Goal: Transaction & Acquisition: Book appointment/travel/reservation

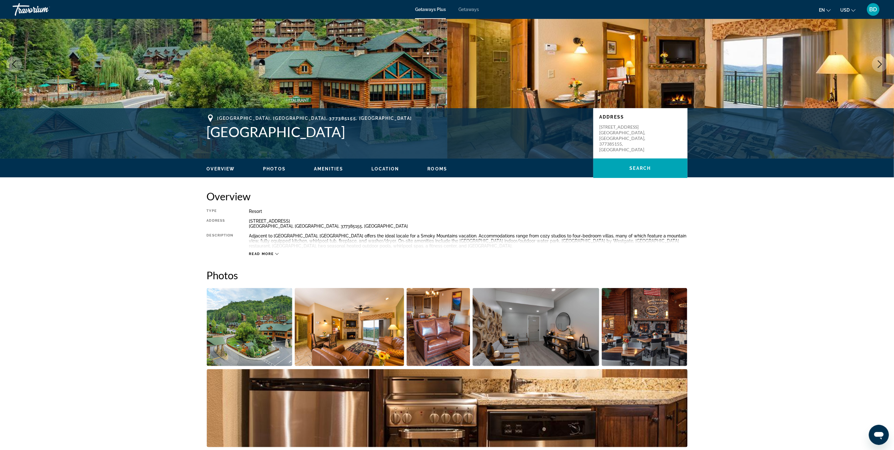
scroll to position [45, 0]
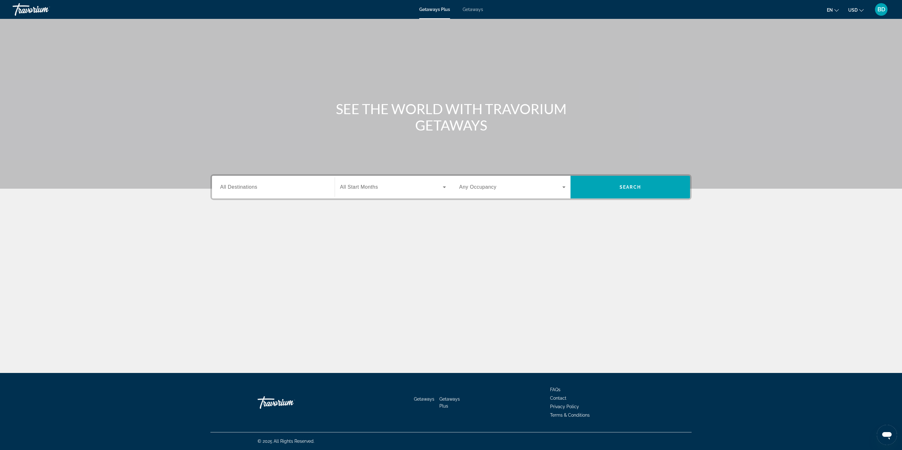
click at [249, 186] on span "All Destinations" at bounding box center [238, 186] width 37 height 5
click at [249, 186] on input "Destination All Destinations" at bounding box center [273, 188] width 106 height 8
click at [218, 231] on icon "Toggle United States (31,703 units available) submenu" at bounding box center [221, 231] width 6 height 6
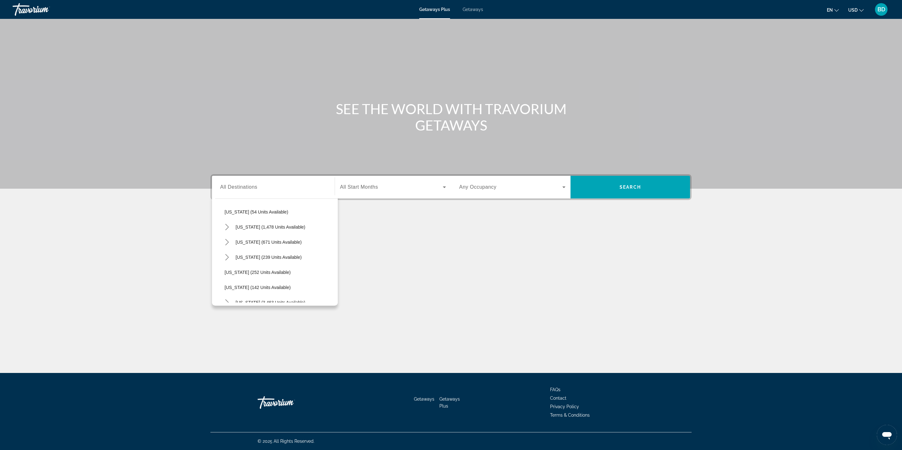
scroll to position [465, 0]
click at [224, 235] on icon "Toggle Tennessee (671 units available) submenu" at bounding box center [227, 233] width 6 height 6
click at [272, 279] on span "Select destination: Other (21 units available)" at bounding box center [283, 273] width 110 height 15
type input "**********"
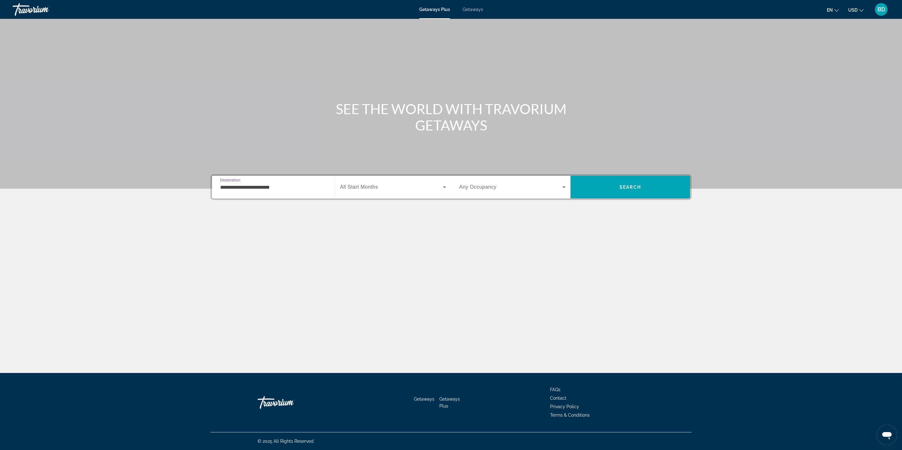
click at [406, 189] on span "Search widget" at bounding box center [391, 187] width 103 height 8
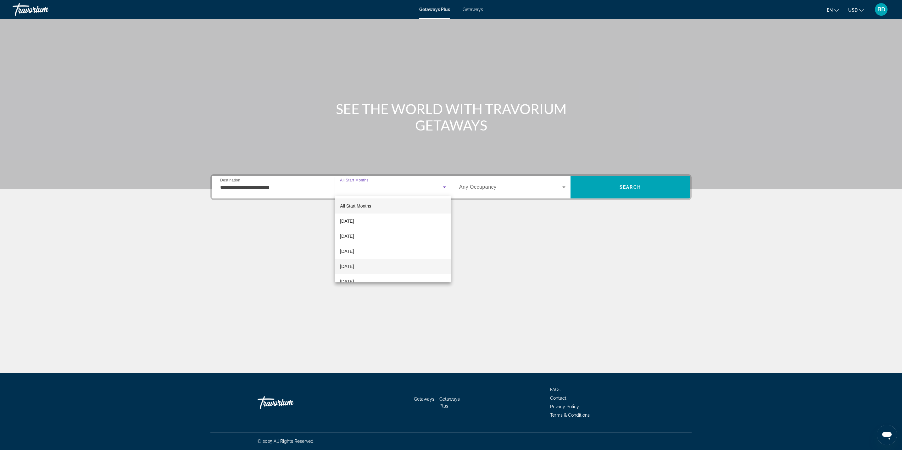
click at [368, 259] on mat-option "[DATE]" at bounding box center [393, 266] width 116 height 15
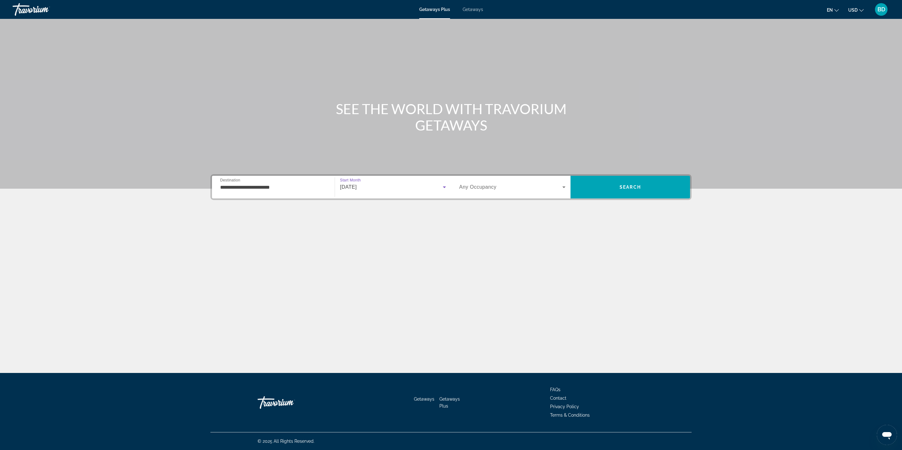
click at [410, 190] on div "[DATE]" at bounding box center [391, 187] width 103 height 8
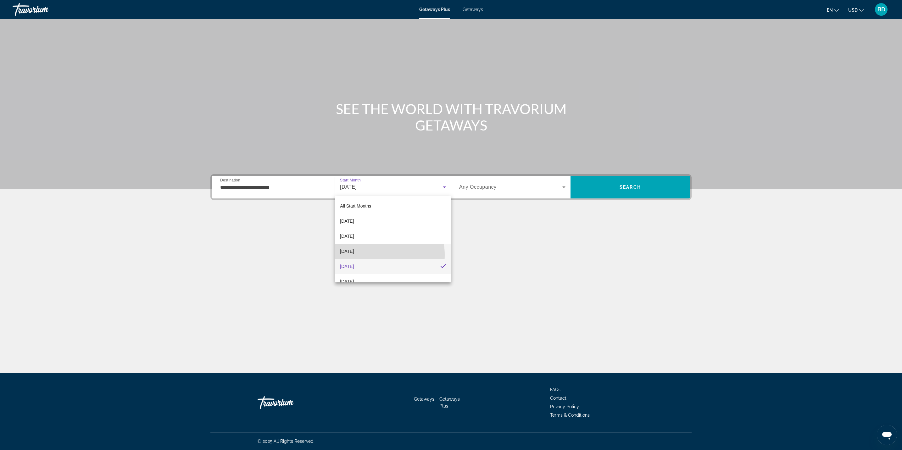
click at [366, 255] on mat-option "[DATE]" at bounding box center [393, 251] width 116 height 15
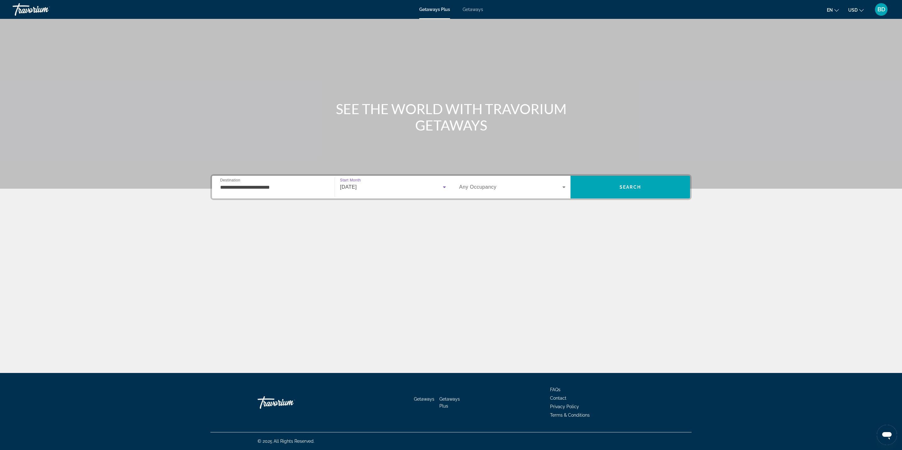
click at [487, 189] on span "Any Occupancy" at bounding box center [477, 186] width 37 height 5
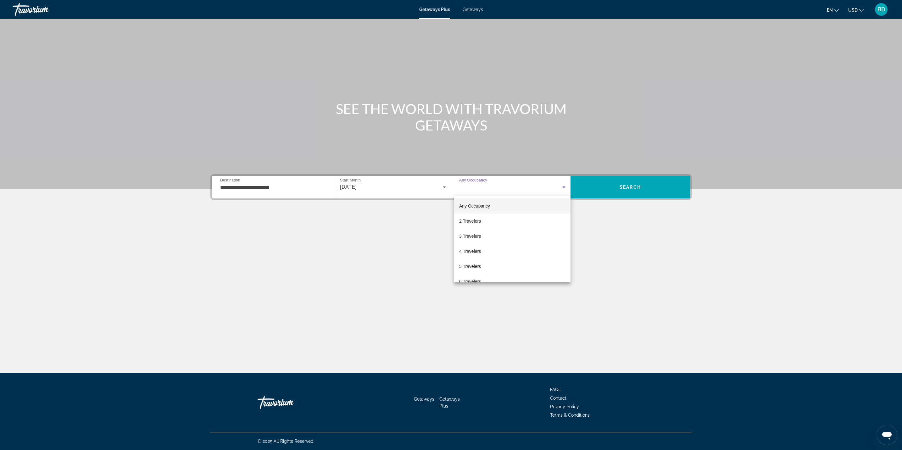
click at [481, 284] on div at bounding box center [451, 225] width 902 height 450
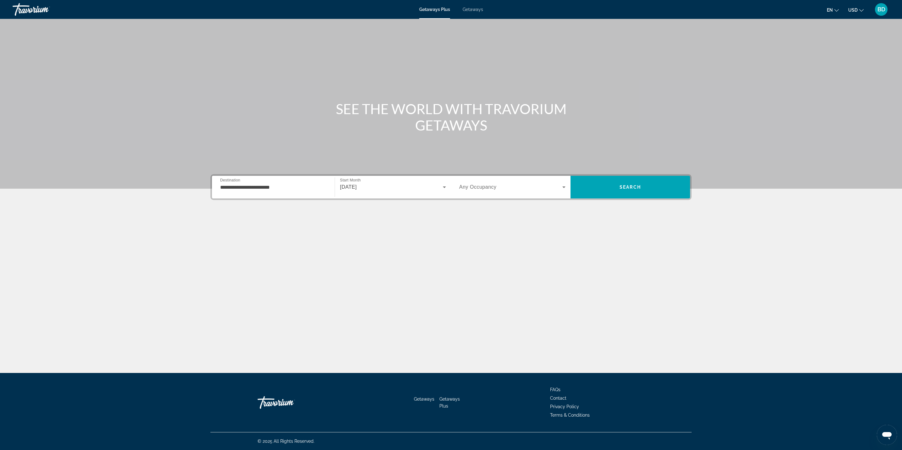
click at [526, 190] on span "Search widget" at bounding box center [510, 187] width 103 height 8
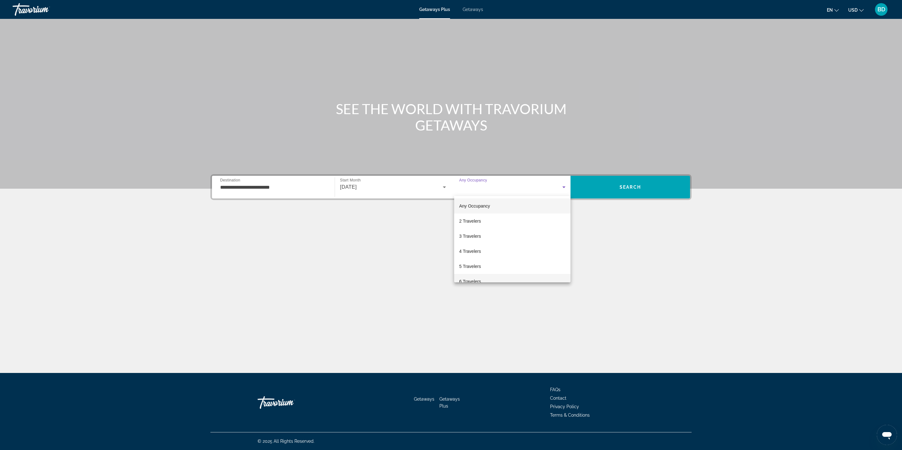
click at [482, 282] on mat-option "6 Travelers" at bounding box center [512, 281] width 116 height 15
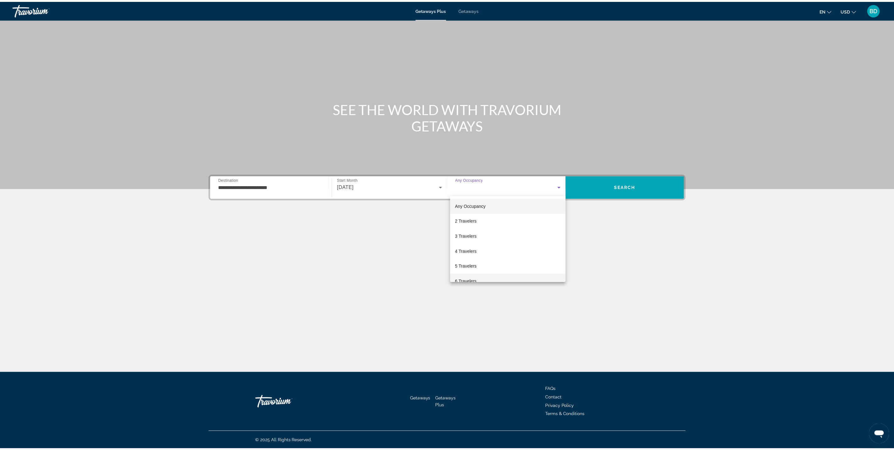
scroll to position [0, 0]
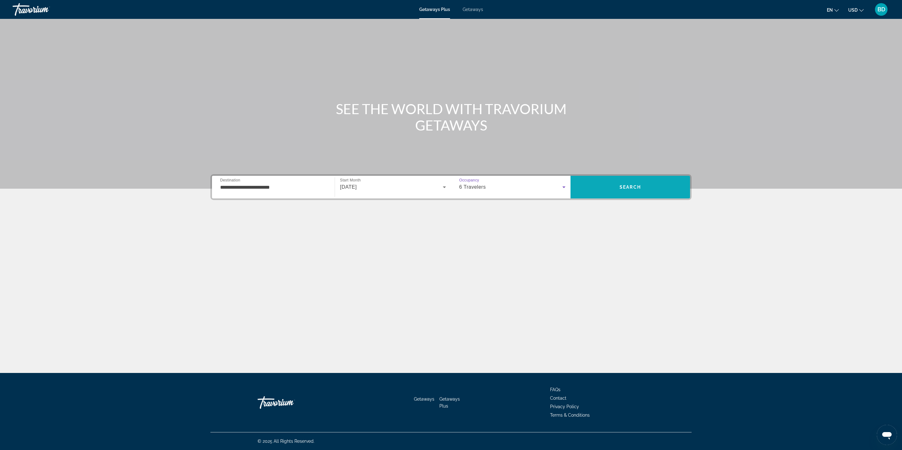
click at [622, 194] on span "Search" at bounding box center [629, 187] width 119 height 15
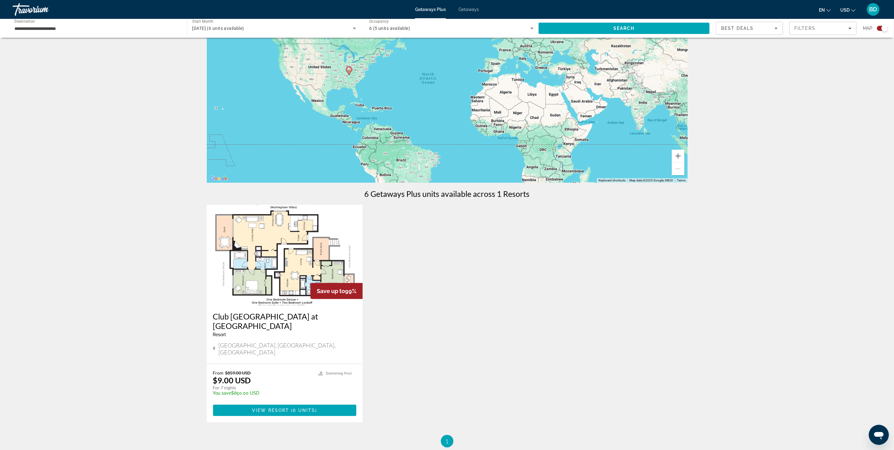
scroll to position [47, 0]
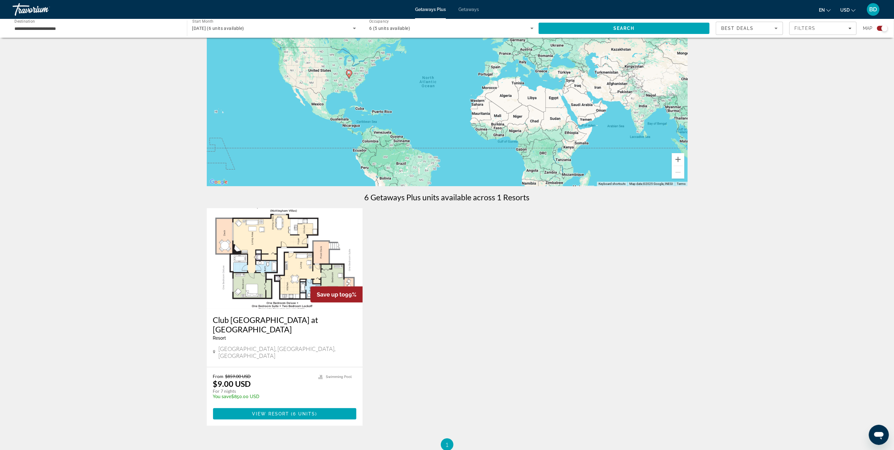
click at [325, 324] on h3 "Club [GEOGRAPHIC_DATA] at [GEOGRAPHIC_DATA]" at bounding box center [285, 324] width 144 height 19
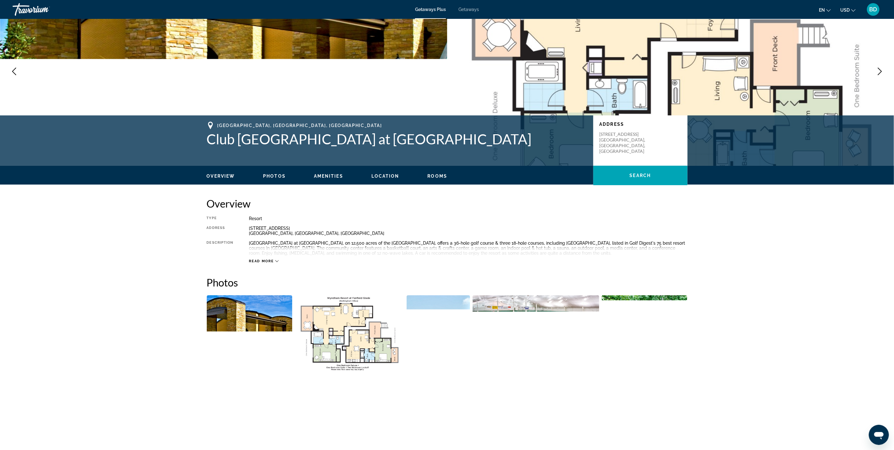
scroll to position [106, 0]
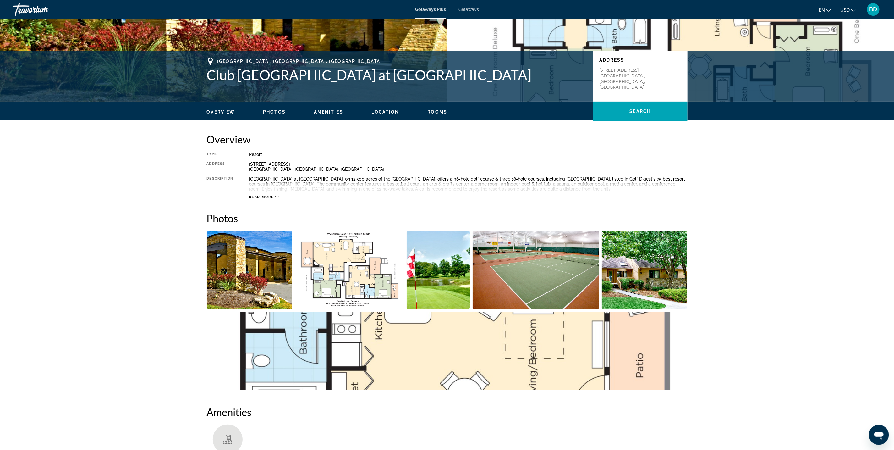
click at [633, 283] on img "Open full-screen image slider" at bounding box center [645, 270] width 86 height 78
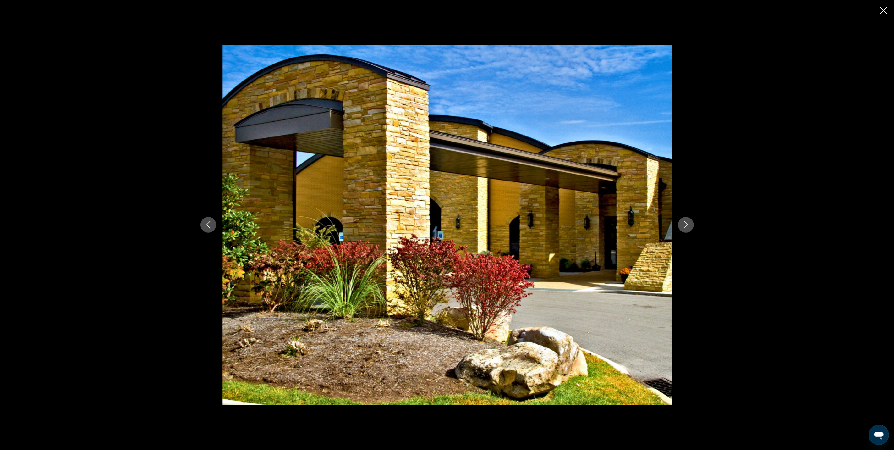
click at [681, 231] on button "Next image" at bounding box center [686, 225] width 16 height 16
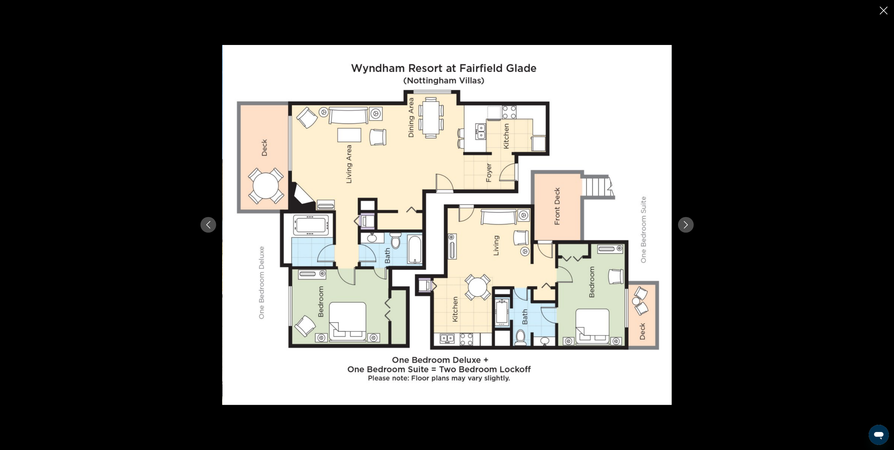
click at [683, 229] on button "Next image" at bounding box center [686, 225] width 16 height 16
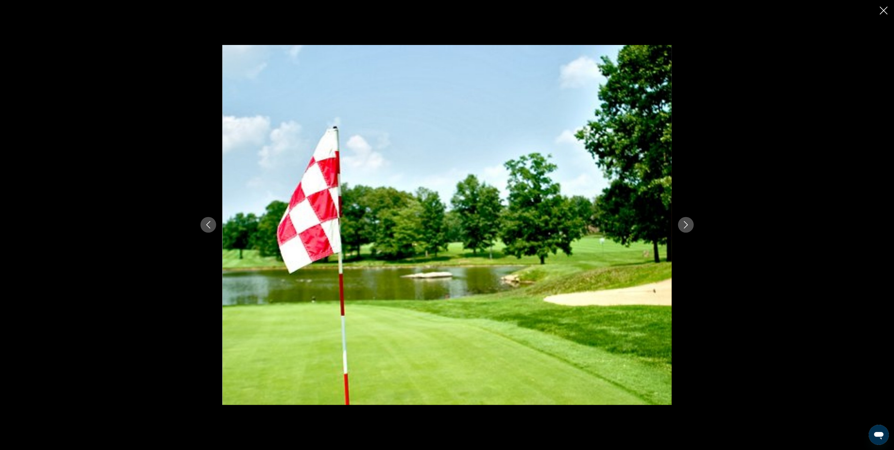
click at [684, 230] on button "Next image" at bounding box center [686, 225] width 16 height 16
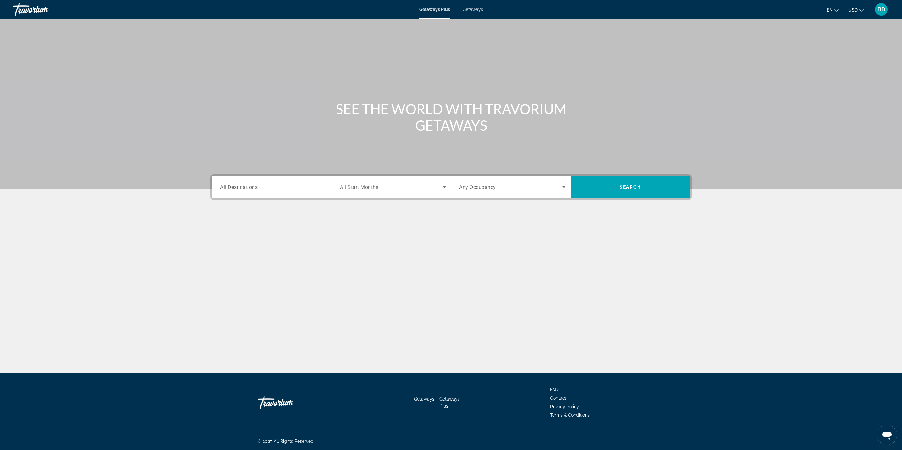
click at [541, 188] on span "Search widget" at bounding box center [510, 187] width 103 height 8
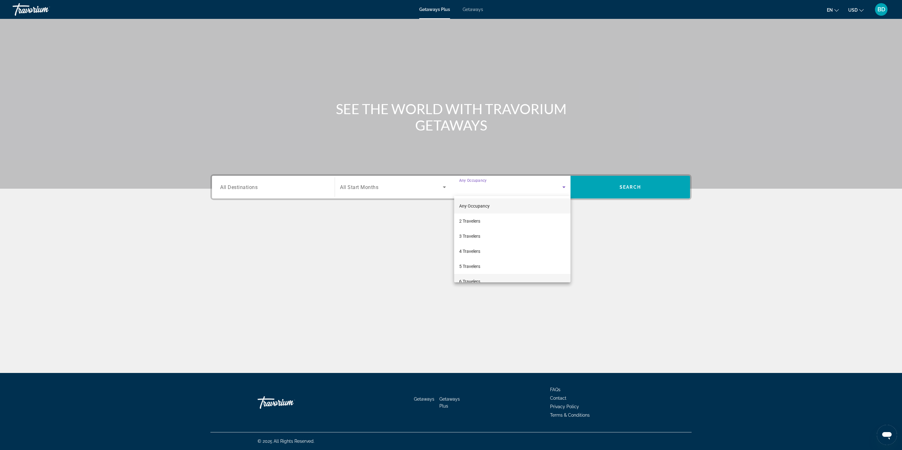
click at [486, 280] on mat-option "6 Travelers" at bounding box center [512, 281] width 116 height 15
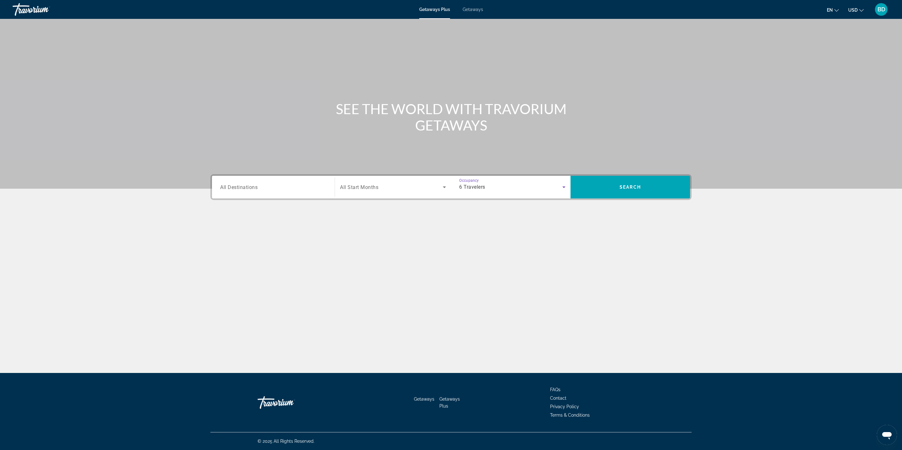
click at [412, 189] on span "Search widget" at bounding box center [391, 187] width 103 height 8
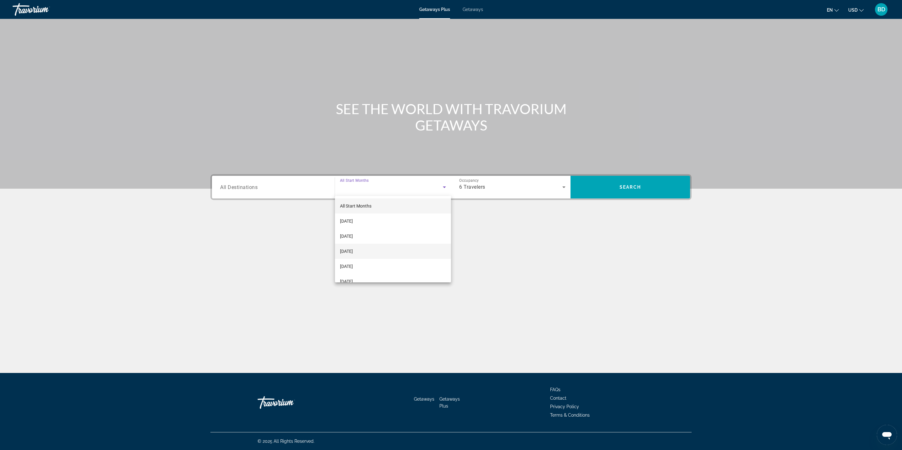
click at [364, 257] on mat-option "[DATE]" at bounding box center [393, 251] width 116 height 15
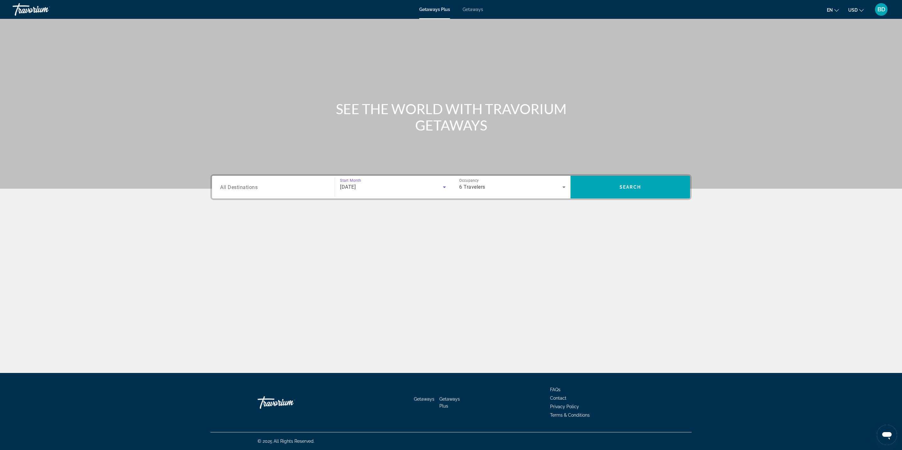
click at [285, 190] on input "Destination All Destinations" at bounding box center [273, 188] width 106 height 8
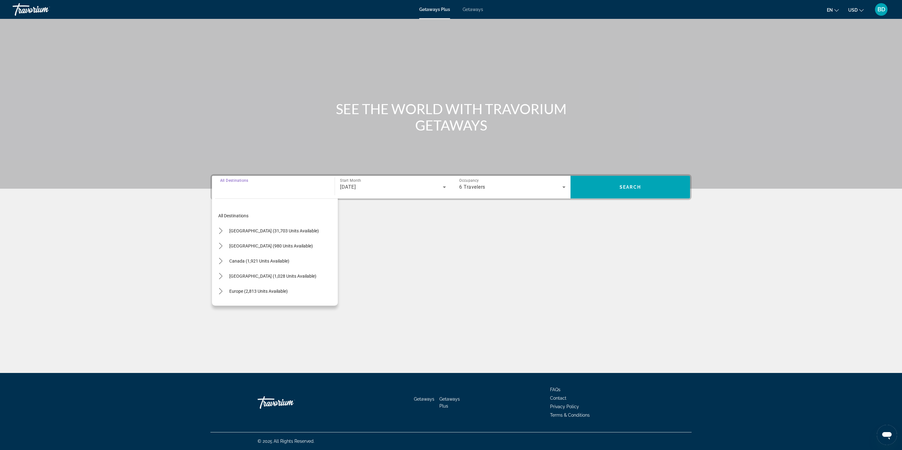
click at [213, 235] on div "All destinations [GEOGRAPHIC_DATA] (31,703 units available) [GEOGRAPHIC_DATA] (…" at bounding box center [275, 250] width 126 height 110
click at [215, 231] on mat-icon "Toggle United States (31,703 units available) submenu" at bounding box center [220, 230] width 11 height 11
click at [226, 249] on mat-icon "Toggle Tennessee (671 units available) submenu" at bounding box center [226, 244] width 11 height 11
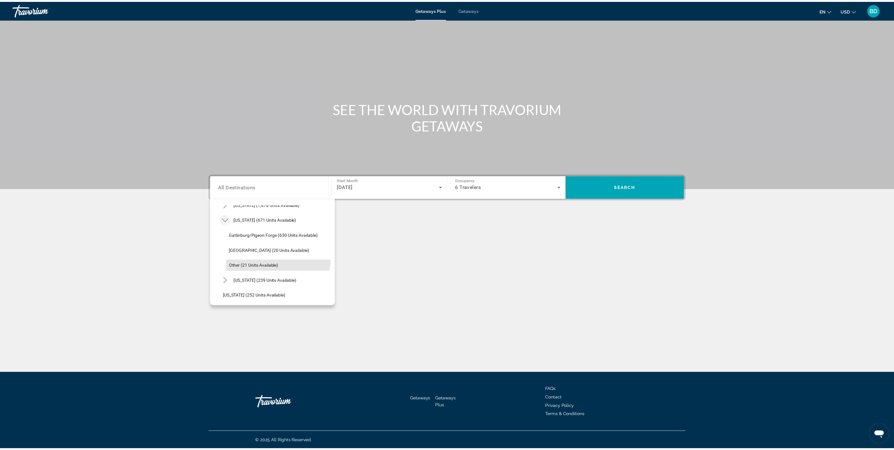
scroll to position [478, 0]
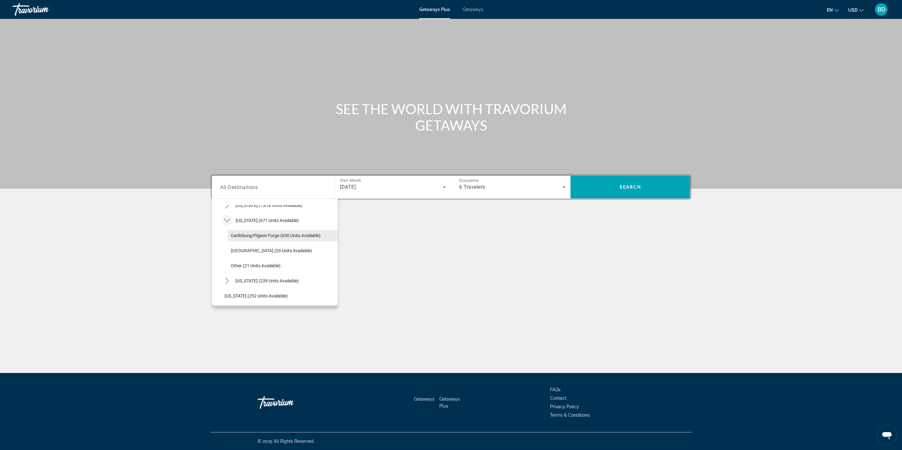
click at [298, 238] on span "Gatlinburg/Pigeon Forge (630 units available)" at bounding box center [276, 235] width 90 height 5
type input "**********"
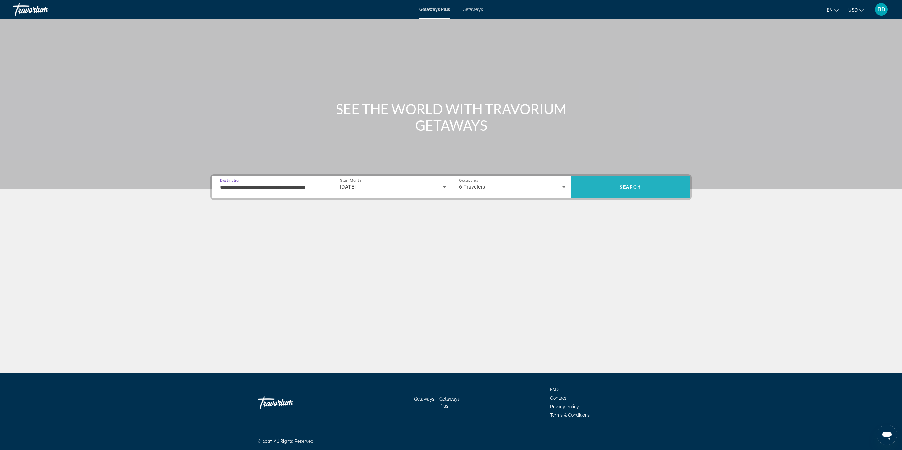
click at [646, 193] on span "Search" at bounding box center [629, 187] width 119 height 15
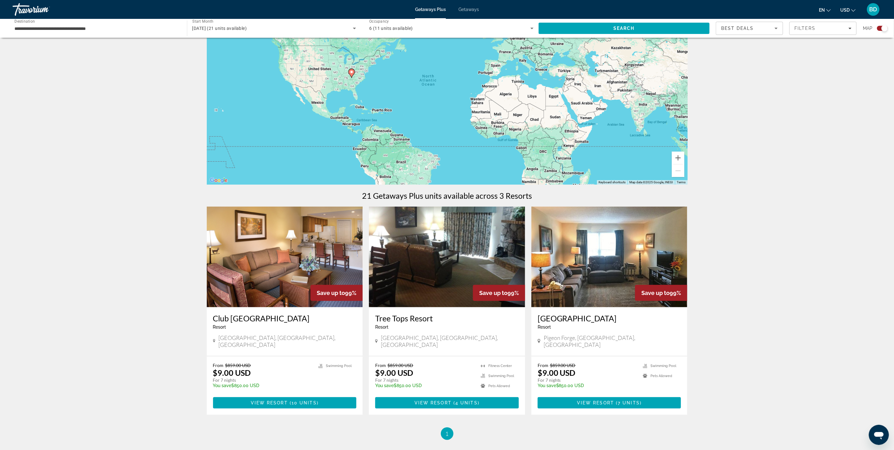
scroll to position [121, 0]
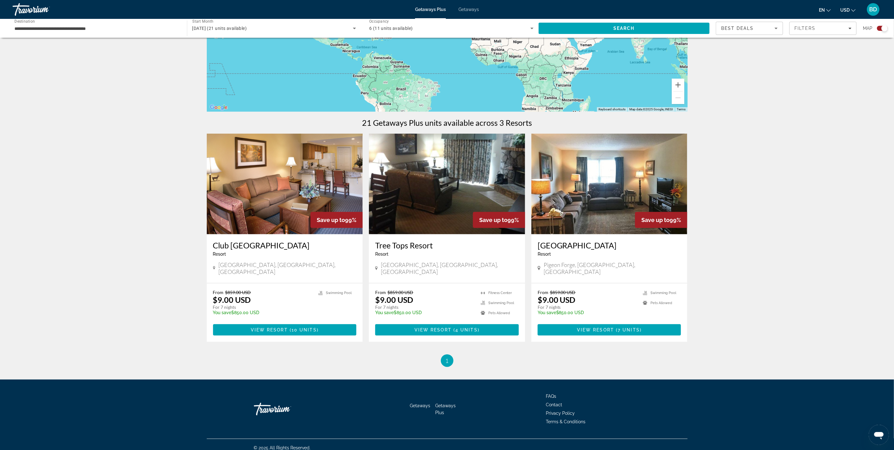
click at [452, 205] on img "Main content" at bounding box center [447, 184] width 156 height 101
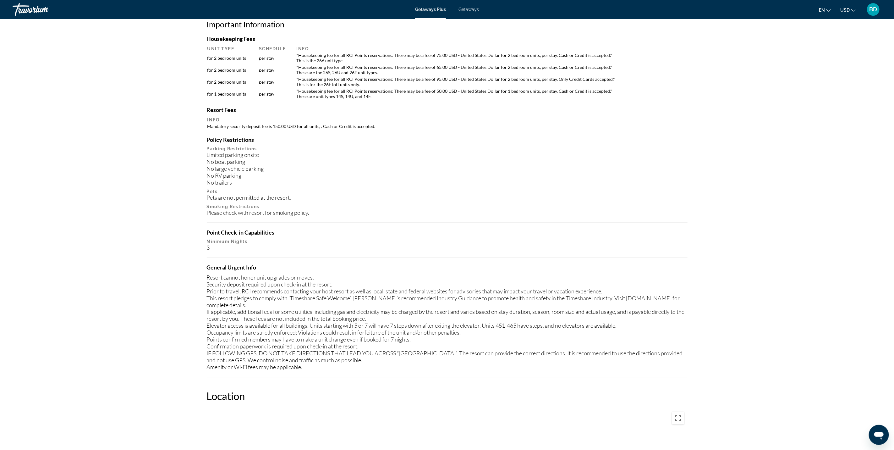
scroll to position [530, 0]
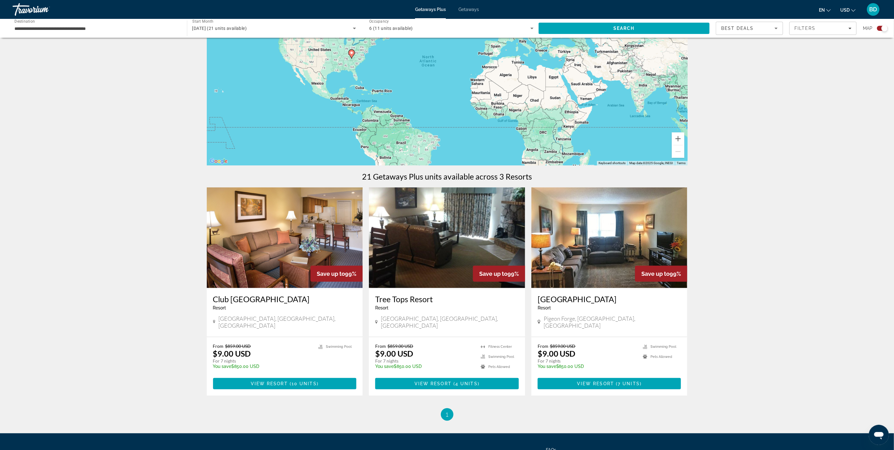
scroll to position [97, 0]
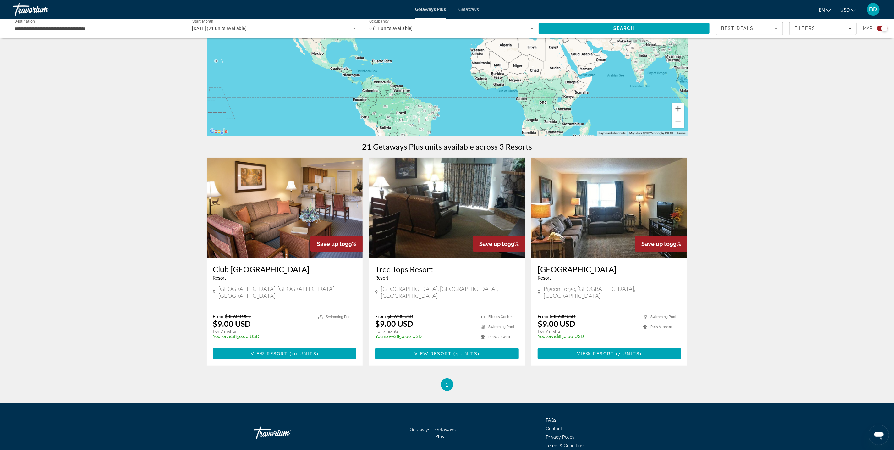
click at [311, 238] on div "Save up to 99%" at bounding box center [337, 244] width 52 height 16
click at [319, 282] on div "Club [GEOGRAPHIC_DATA] - This is an adults only resort" at bounding box center [285, 274] width 144 height 21
click at [292, 237] on img "Main content" at bounding box center [285, 208] width 156 height 101
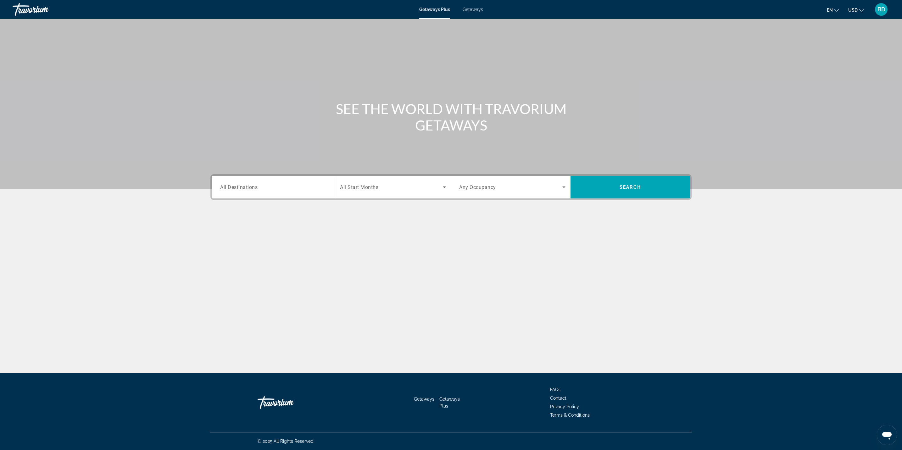
click at [267, 191] on input "Destination All Destinations" at bounding box center [273, 188] width 106 height 8
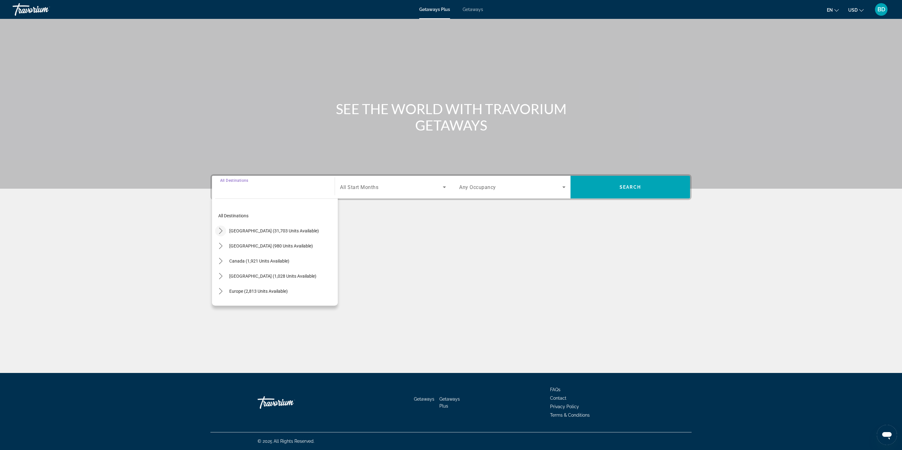
click at [218, 233] on icon "Toggle United States (31,703 units available) submenu" at bounding box center [221, 231] width 6 height 6
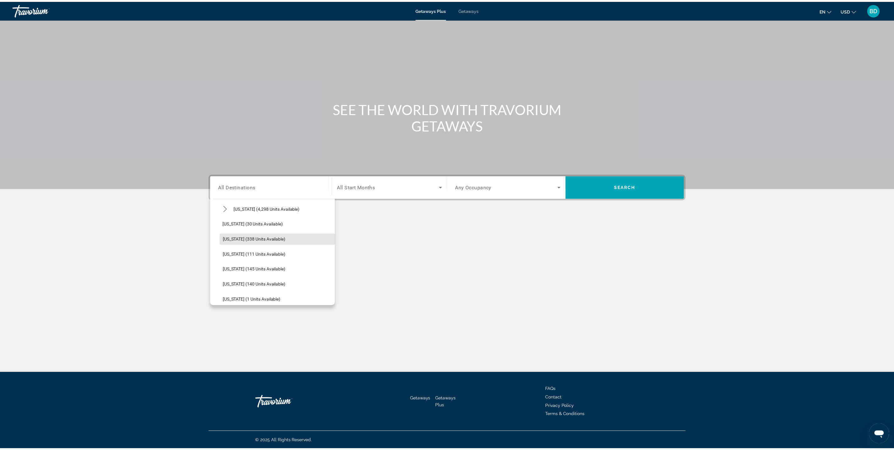
scroll to position [88, 0]
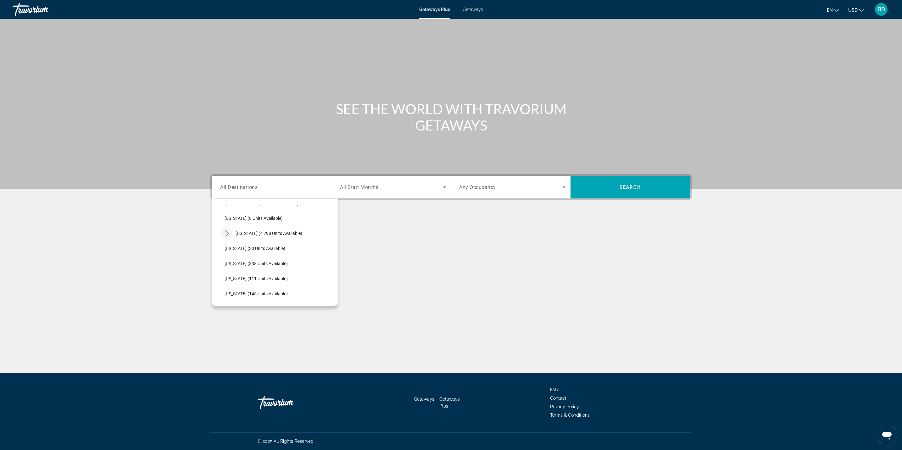
click at [221, 236] on mat-icon "Toggle Florida (4,298 units available) submenu" at bounding box center [226, 233] width 11 height 11
click at [307, 253] on span "Select destination: Orlando & Disney Area (6,669 units available)" at bounding box center [283, 248] width 110 height 15
type input "**********"
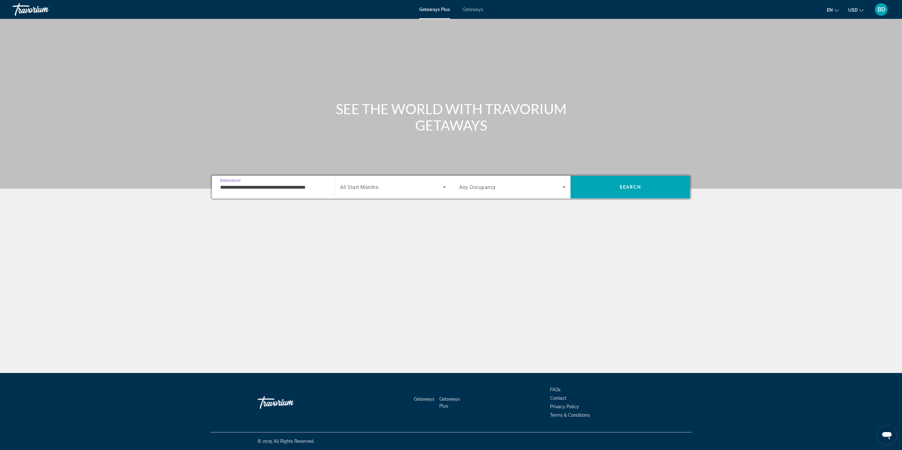
click at [505, 189] on span "Search widget" at bounding box center [510, 187] width 103 height 8
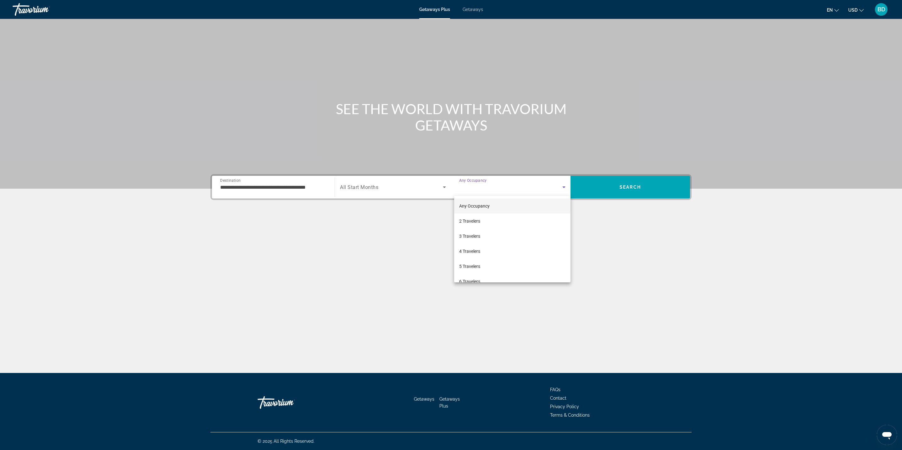
click at [492, 283] on div at bounding box center [451, 225] width 902 height 450
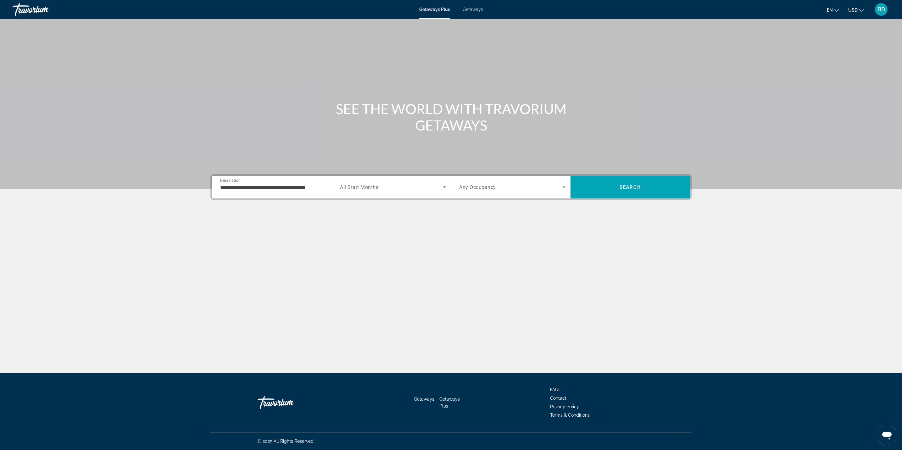
click at [407, 186] on span "Search widget" at bounding box center [391, 187] width 103 height 8
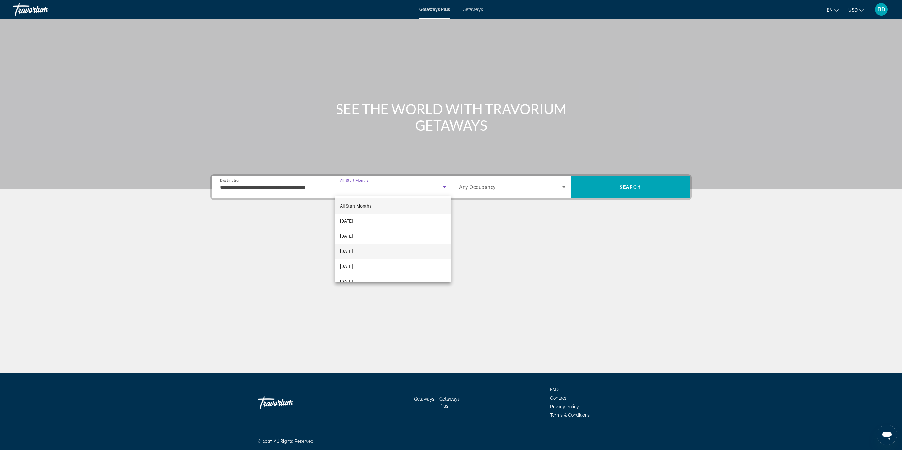
click at [370, 256] on mat-option "[DATE]" at bounding box center [393, 251] width 116 height 15
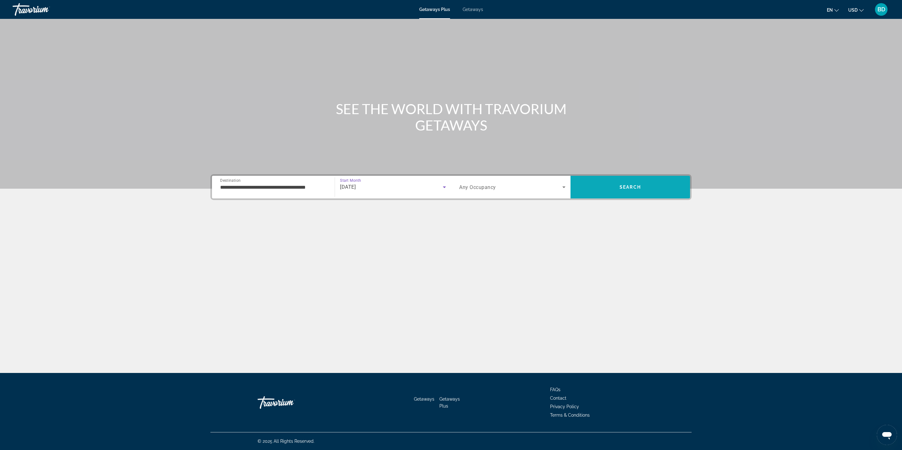
click at [611, 195] on span "Search" at bounding box center [629, 187] width 119 height 23
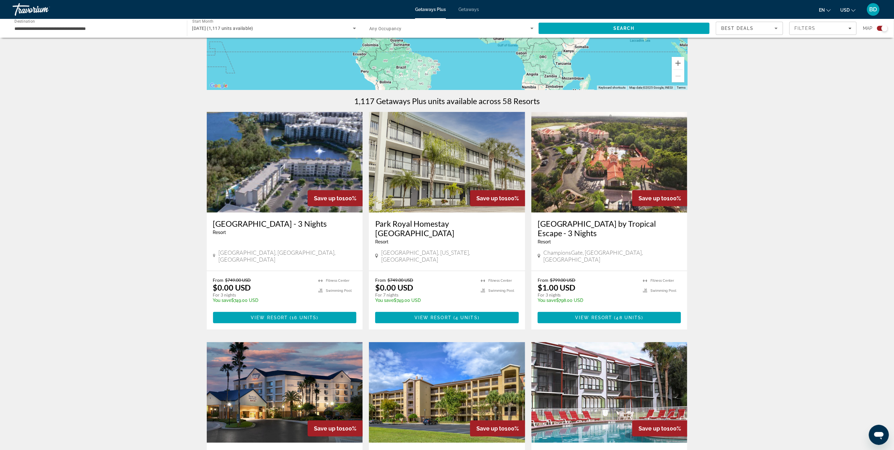
scroll to position [138, 0]
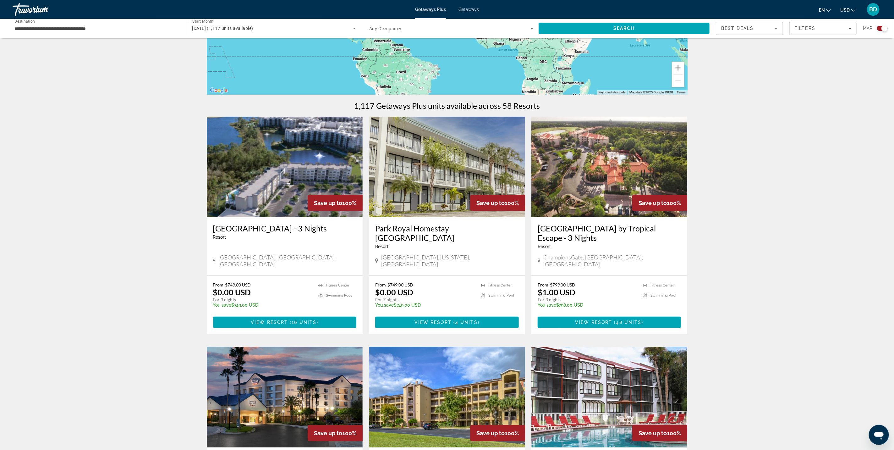
click at [285, 199] on img "Main content" at bounding box center [285, 167] width 156 height 101
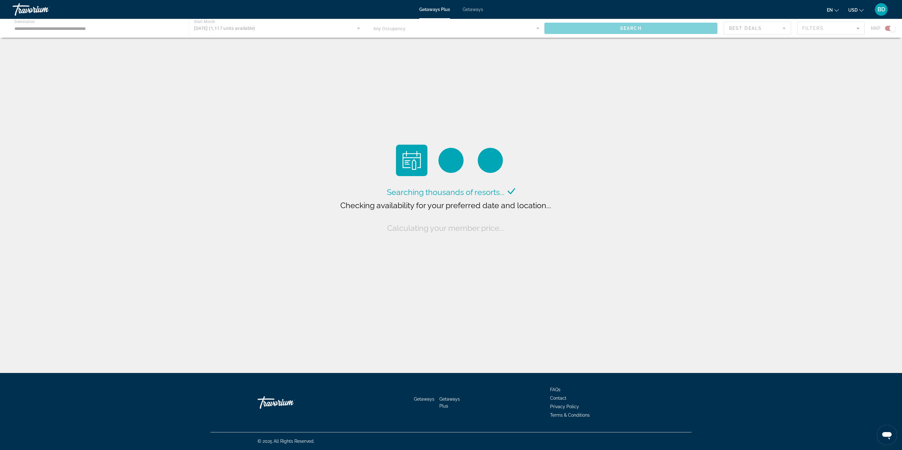
click at [263, 29] on div "Main content" at bounding box center [451, 28] width 902 height 19
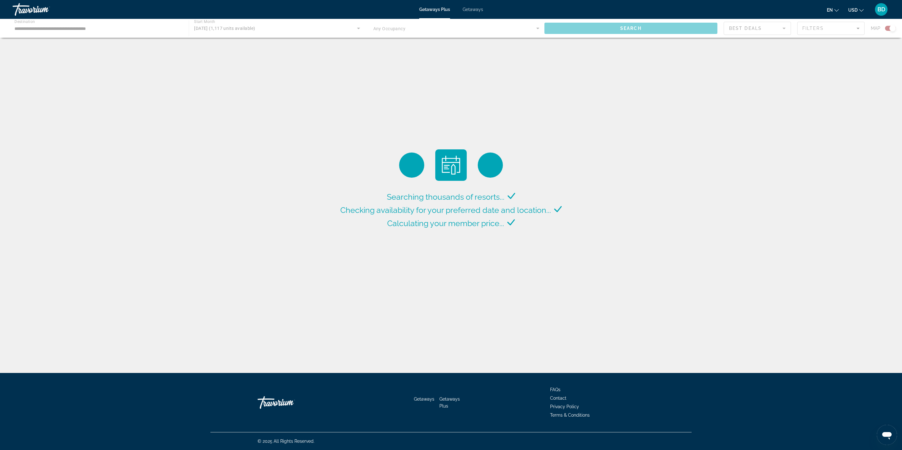
click at [2, 2] on div "Getaways Plus Getaways en English Español Français Italiano Português русский U…" at bounding box center [451, 9] width 902 height 16
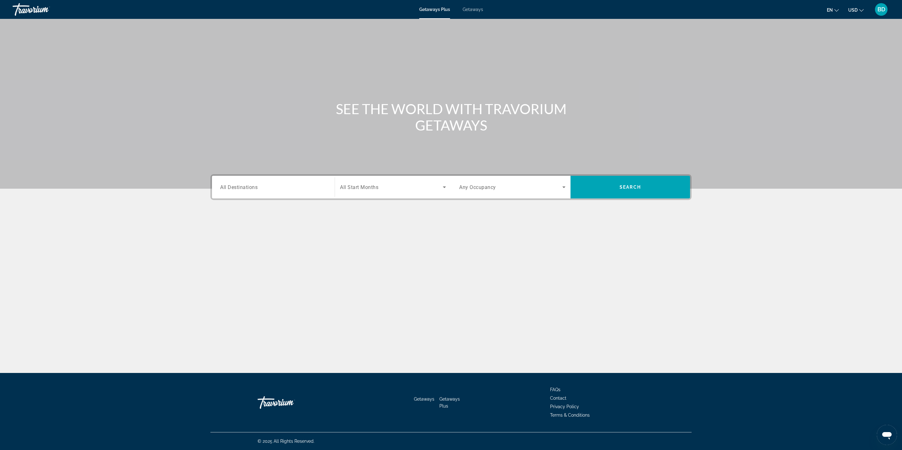
click at [377, 188] on span "All Start Months" at bounding box center [359, 187] width 38 height 6
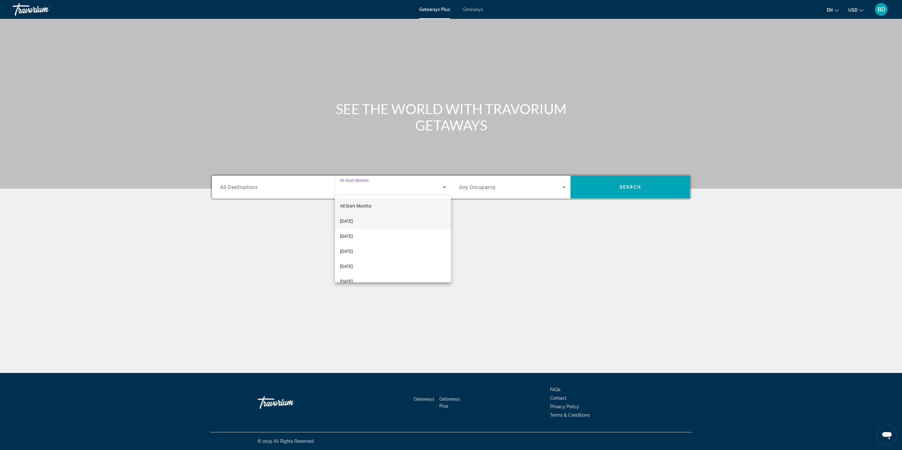
click at [353, 221] on span "[DATE]" at bounding box center [346, 221] width 13 height 8
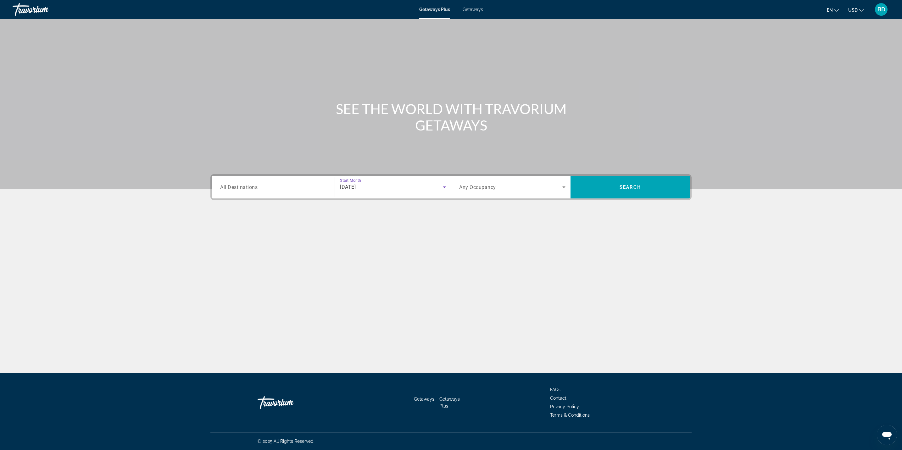
click at [280, 189] on input "Destination All Destinations" at bounding box center [273, 188] width 106 height 8
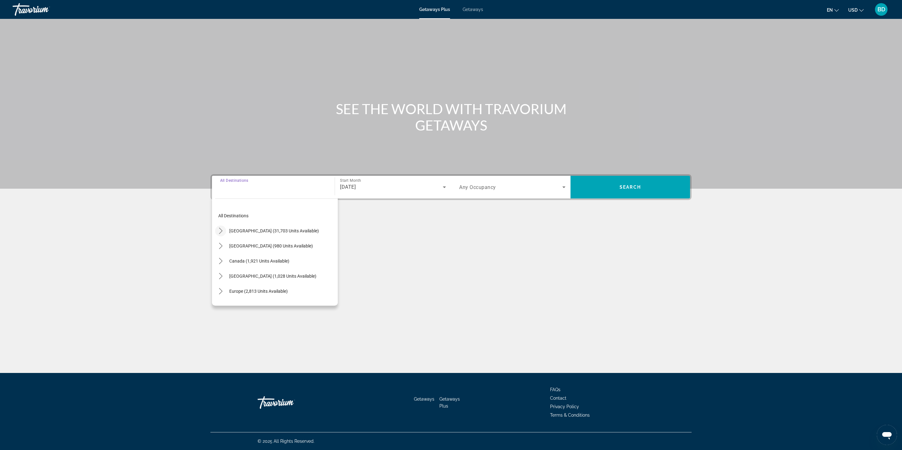
click at [218, 229] on icon "Toggle United States (31,703 units available) submenu" at bounding box center [221, 231] width 6 height 6
click at [224, 270] on icon "Toggle Florida (4,298 units available) submenu" at bounding box center [227, 272] width 6 height 6
click at [304, 229] on span "[GEOGRAPHIC_DATA] (6,669 units available)" at bounding box center [274, 227] width 87 height 5
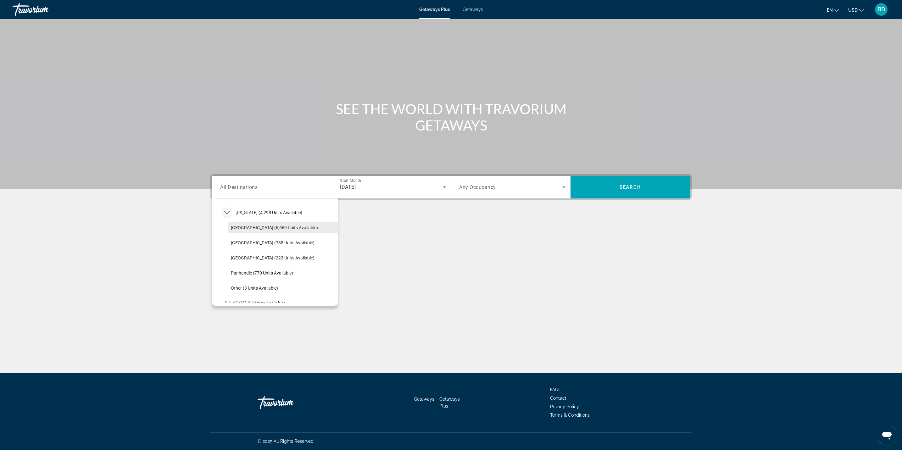
type input "**********"
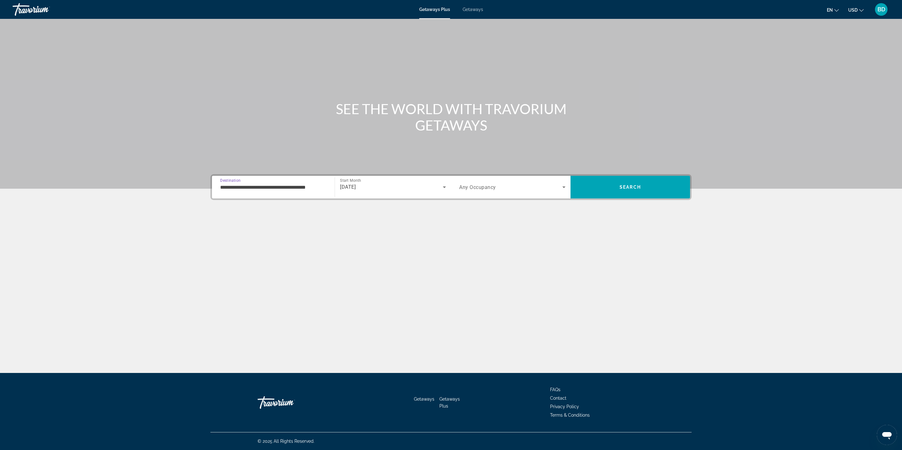
click at [504, 189] on span "Search widget" at bounding box center [510, 187] width 103 height 8
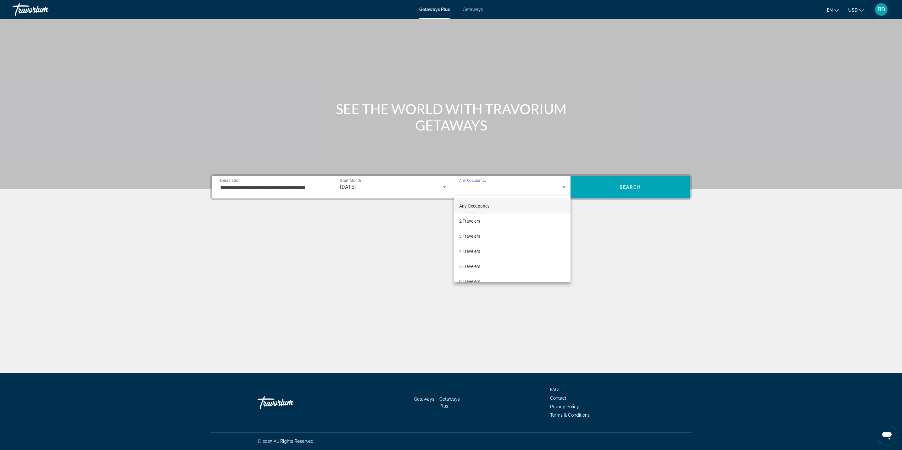
click at [479, 285] on div at bounding box center [451, 225] width 902 height 450
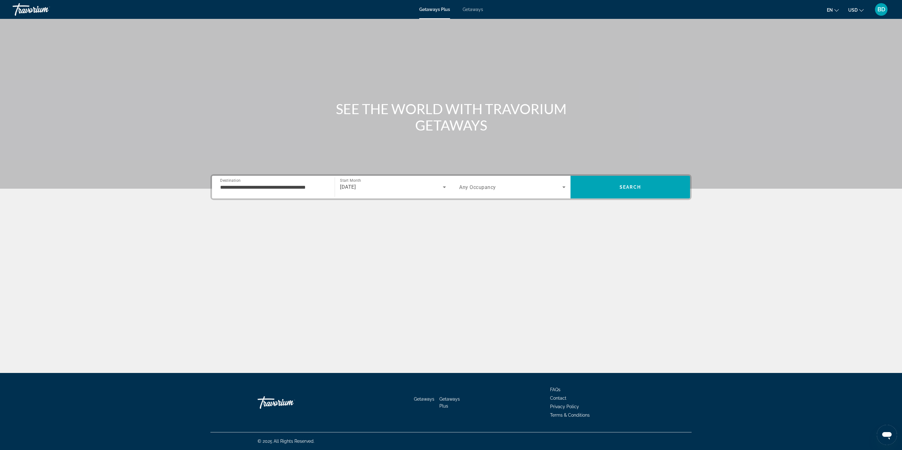
click at [526, 191] on span "Search widget" at bounding box center [510, 187] width 103 height 8
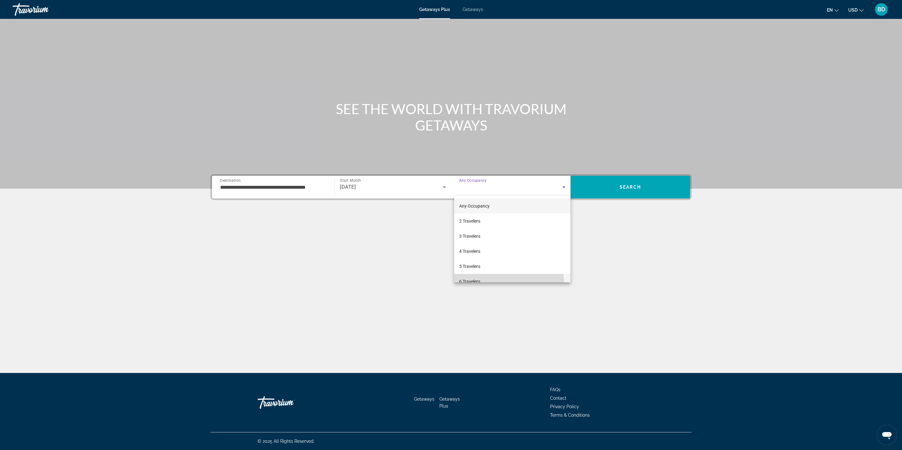
click at [482, 281] on mat-option "6 Travelers" at bounding box center [512, 281] width 116 height 15
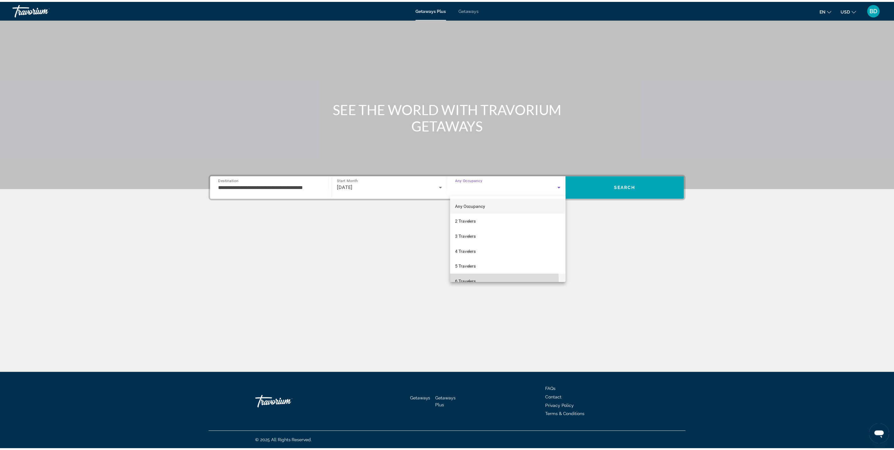
scroll to position [7, 0]
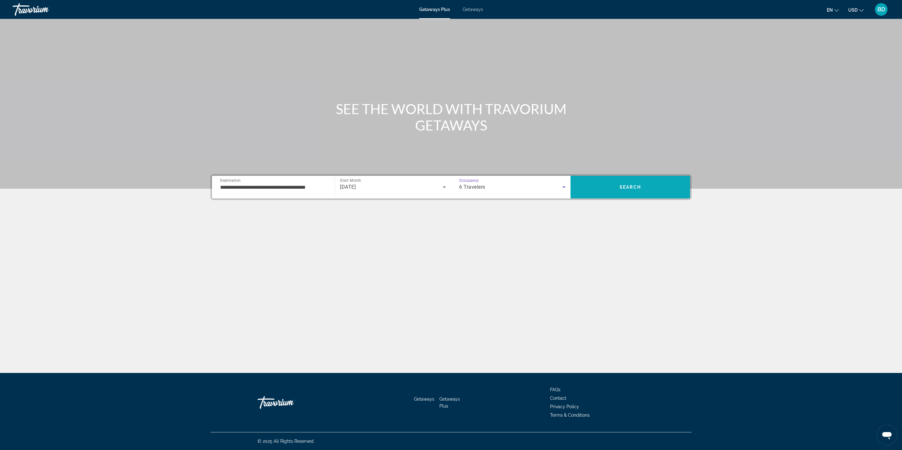
click at [616, 187] on span "Search" at bounding box center [629, 187] width 119 height 15
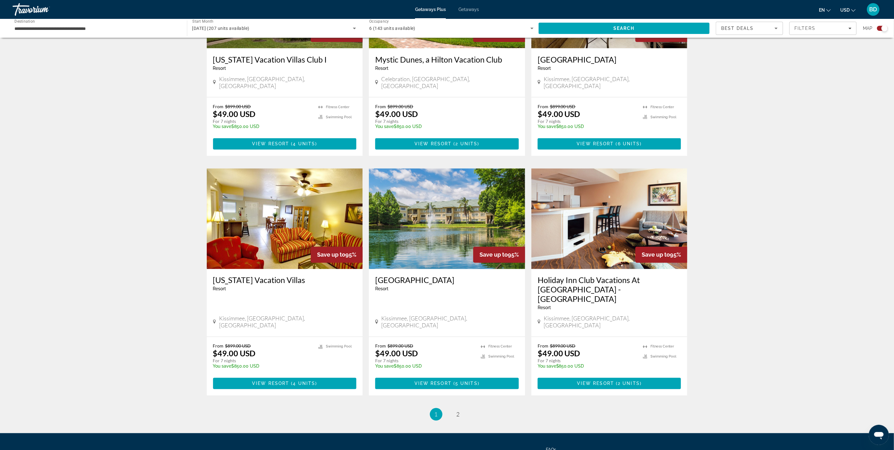
scroll to position [772, 0]
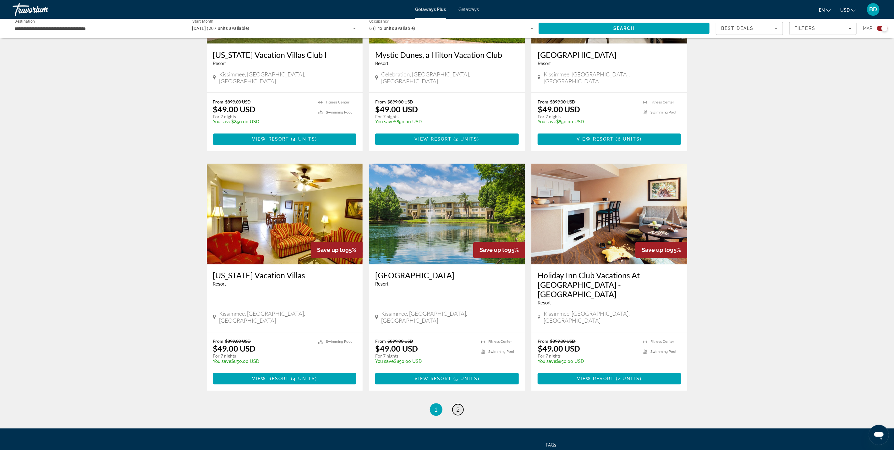
click at [457, 406] on span "2" at bounding box center [458, 409] width 3 height 7
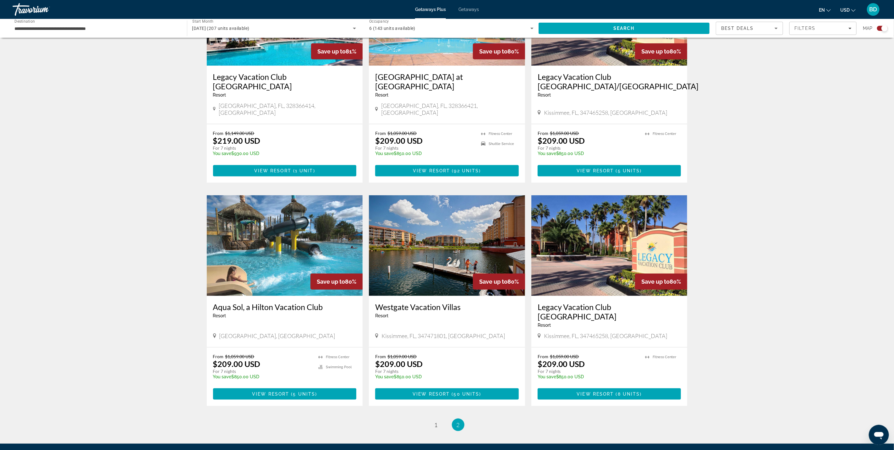
scroll to position [335, 0]
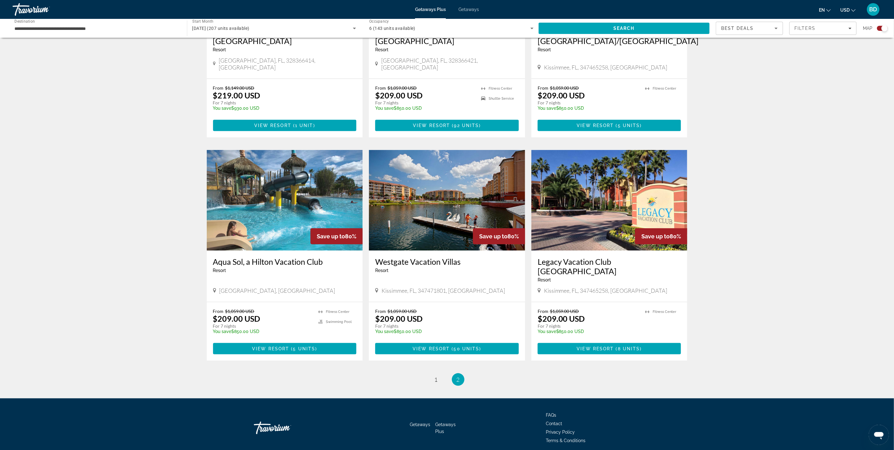
click at [315, 259] on div "Aqua Sol, a Hilton Vacation Club Resort - This is an adults only resort" at bounding box center [285, 267] width 144 height 21
click at [326, 258] on div "Aqua Sol, a Hilton Vacation Club Resort - This is an adults only resort" at bounding box center [285, 267] width 144 height 21
click at [289, 209] on img "Main content" at bounding box center [285, 200] width 156 height 101
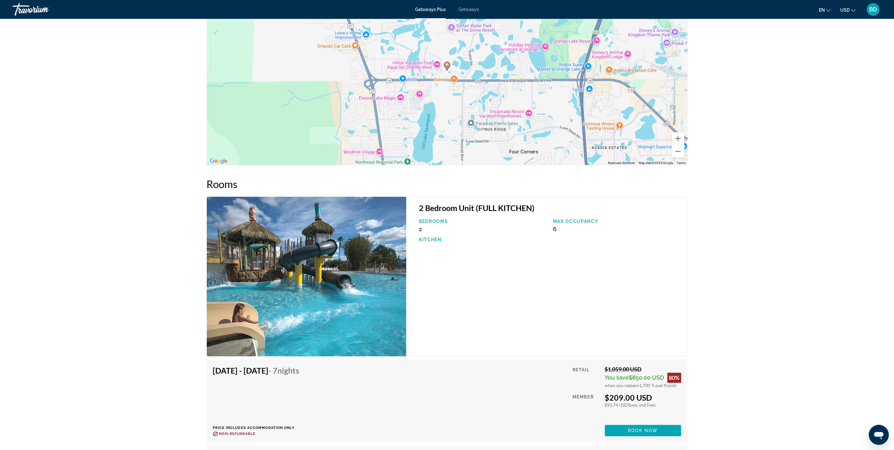
scroll to position [854, 0]
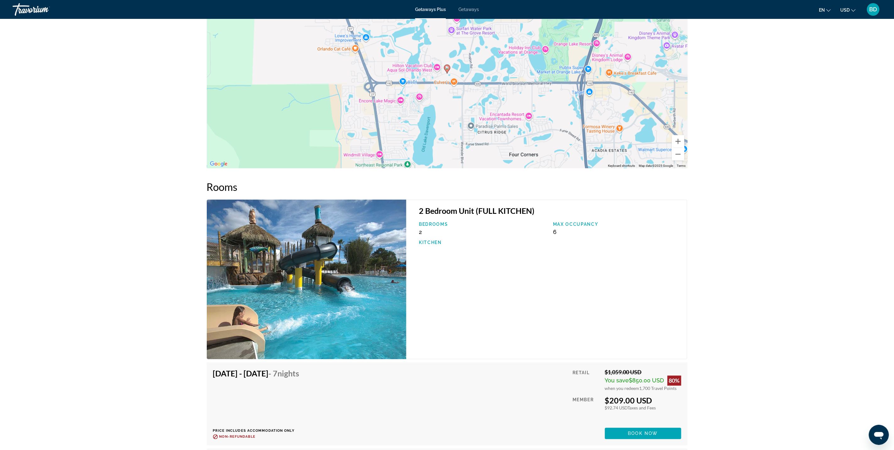
click at [383, 291] on img "Main content" at bounding box center [307, 280] width 200 height 160
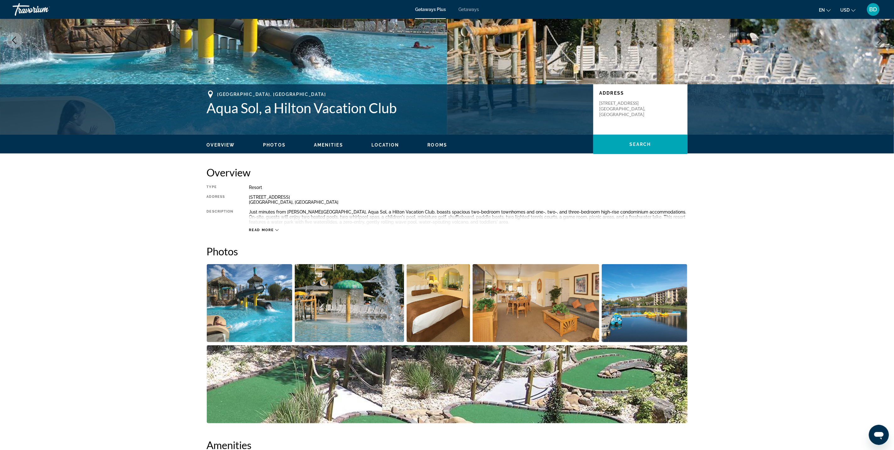
scroll to position [0, 0]
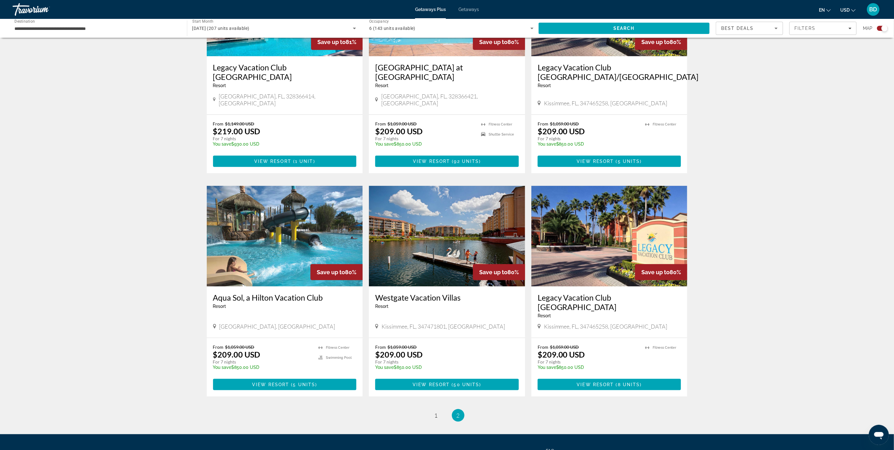
scroll to position [292, 0]
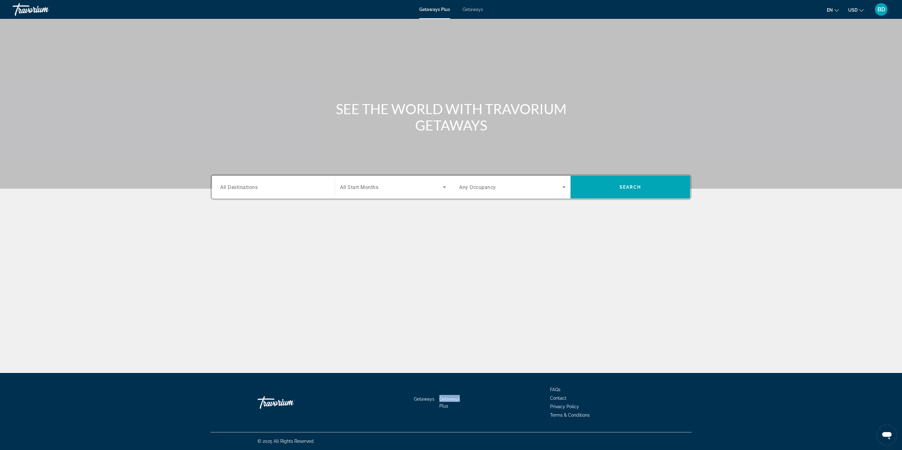
click at [222, 184] on span "All Destinations" at bounding box center [238, 187] width 37 height 6
click at [222, 184] on input "Destination All Destinations" at bounding box center [273, 188] width 106 height 8
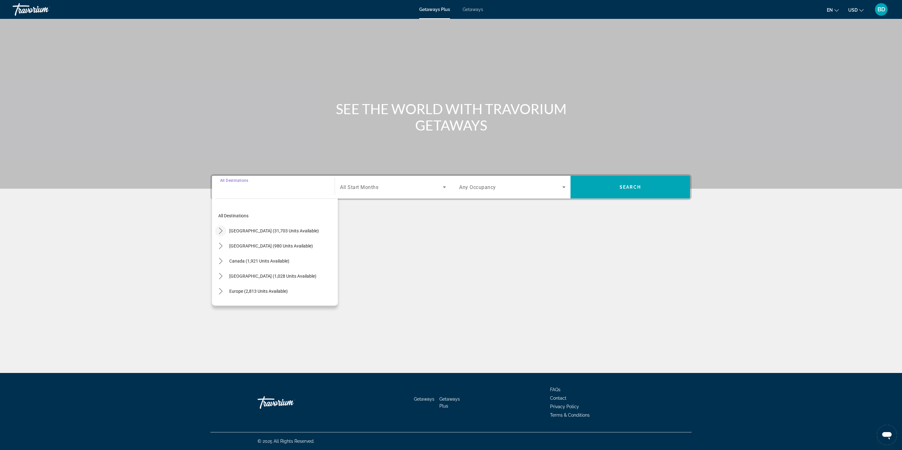
click at [219, 228] on icon "Toggle United States (31,703 units available) submenu" at bounding box center [221, 231] width 6 height 6
click at [227, 261] on mat-icon "Toggle Tennessee (671 units available) submenu" at bounding box center [226, 257] width 11 height 11
click at [284, 241] on span "Select destination: Tennessee (671 units available)" at bounding box center [266, 236] width 69 height 15
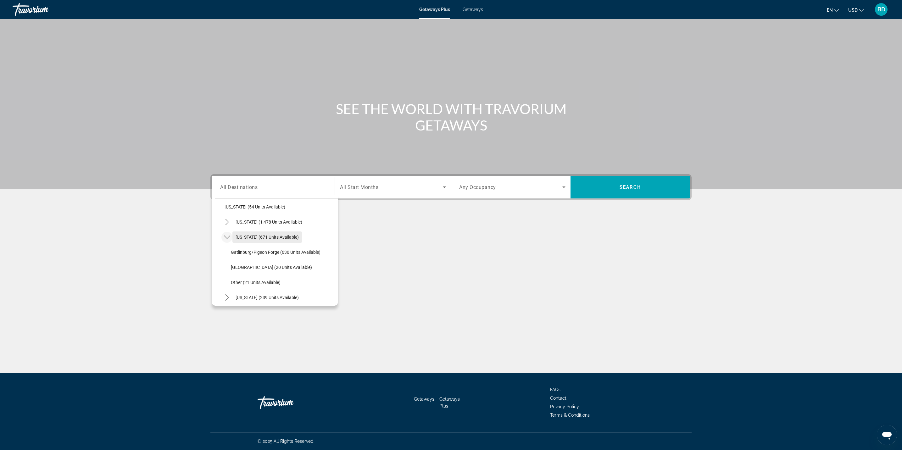
type input "**********"
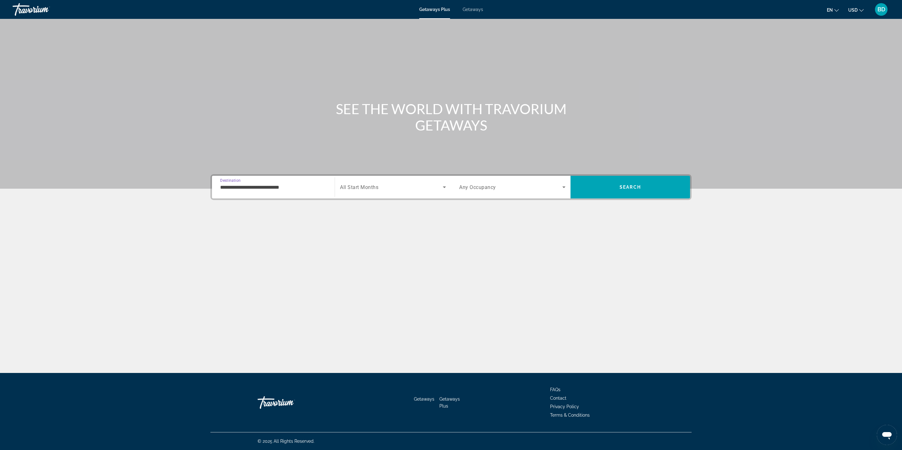
click at [395, 203] on div "**********" at bounding box center [451, 218] width 506 height 89
click at [412, 187] on span "Search widget" at bounding box center [391, 187] width 103 height 8
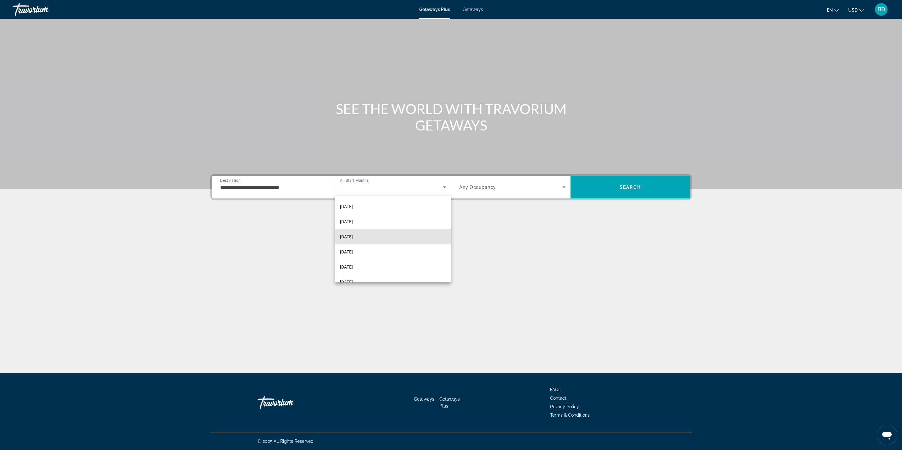
scroll to position [11, 0]
click at [381, 242] on mat-option "[DATE]" at bounding box center [393, 239] width 116 height 15
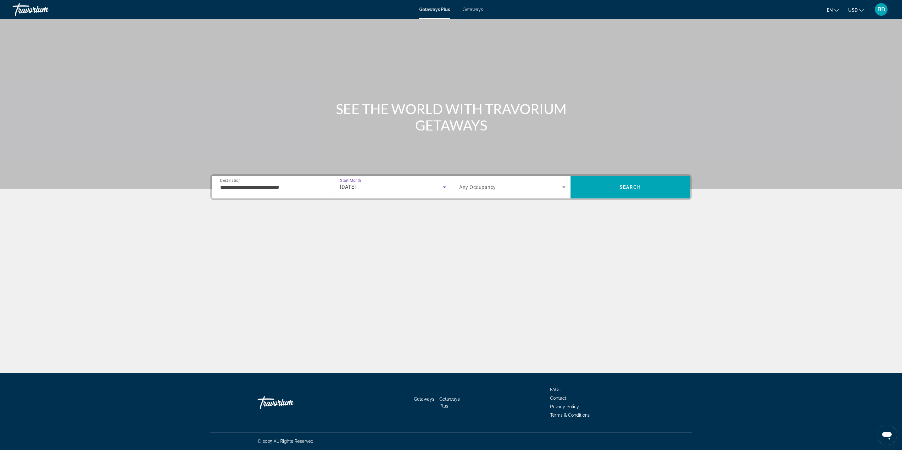
click at [519, 189] on span "Search widget" at bounding box center [510, 187] width 103 height 8
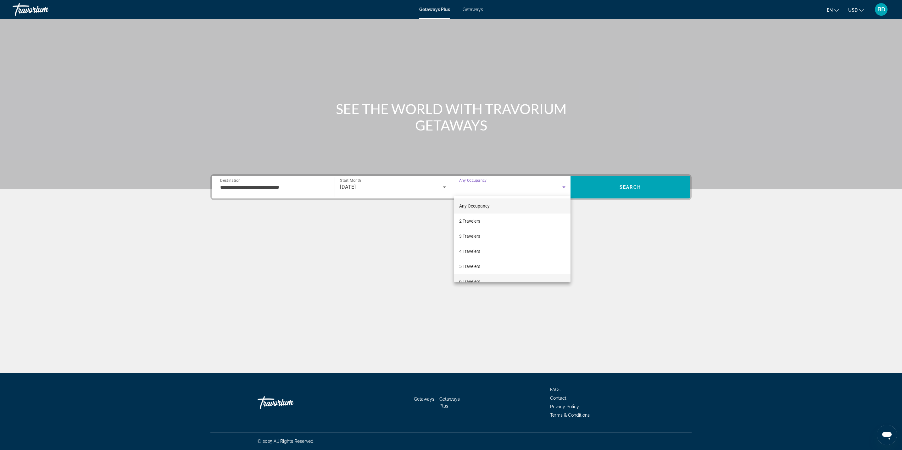
click at [485, 282] on mat-option "6 Travelers" at bounding box center [512, 281] width 116 height 15
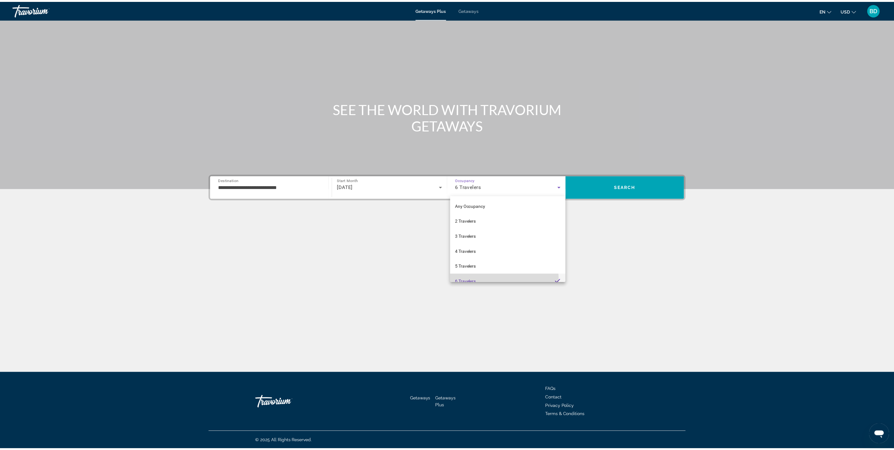
scroll to position [0, 0]
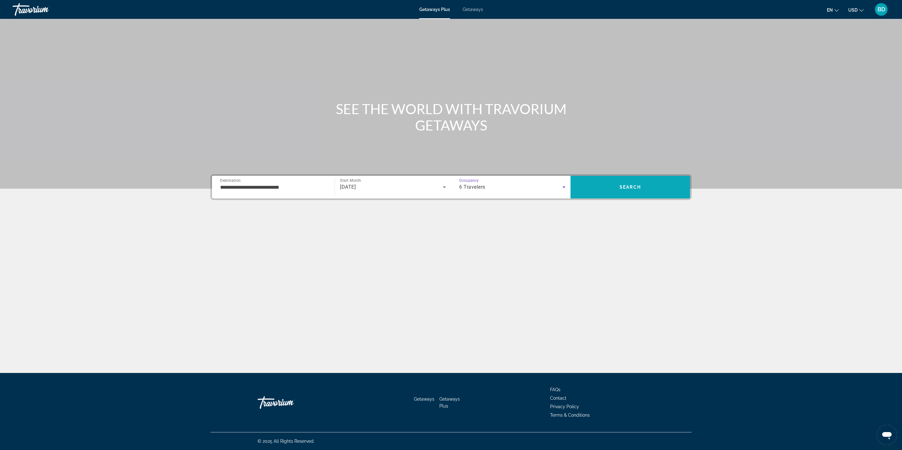
click at [635, 195] on span "Search" at bounding box center [629, 187] width 119 height 23
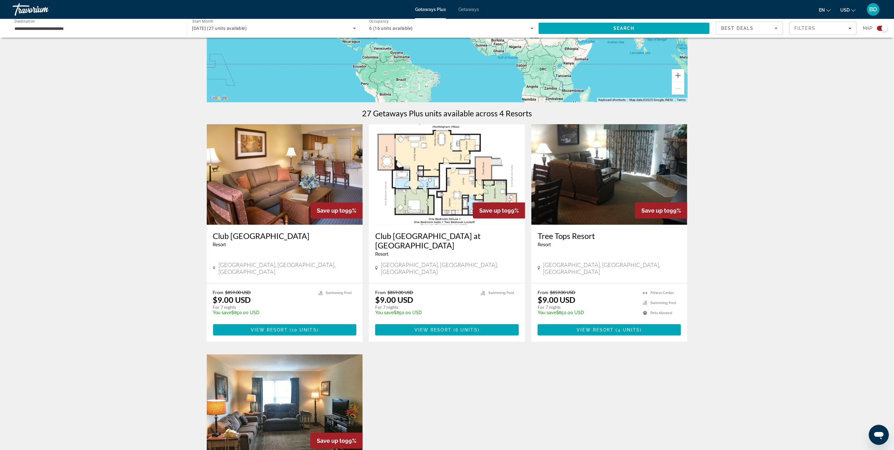
scroll to position [129, 0]
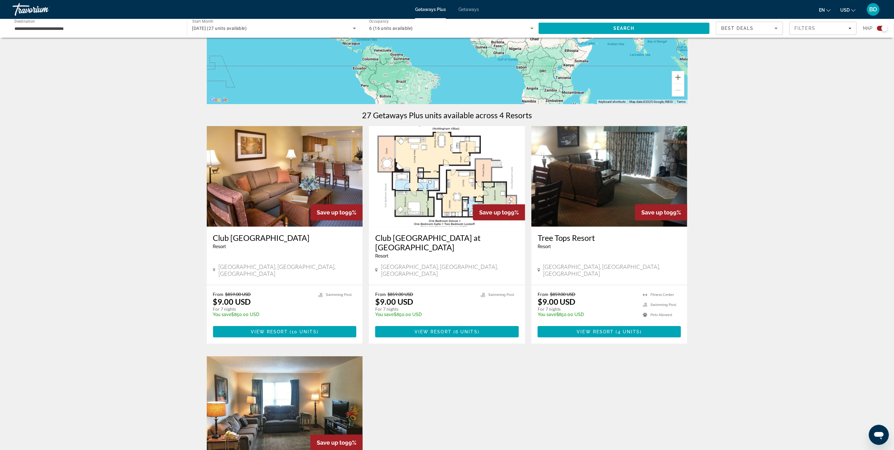
click at [604, 180] on img "Main content" at bounding box center [610, 176] width 156 height 101
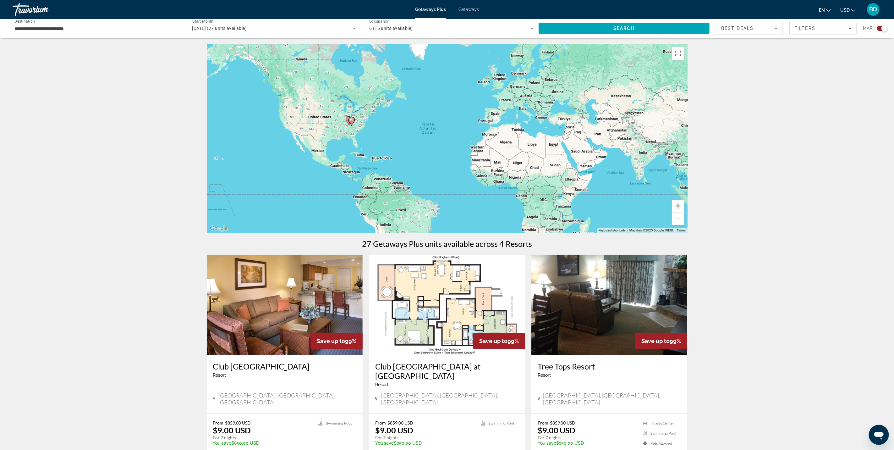
click at [320, 314] on img "Main content" at bounding box center [285, 305] width 156 height 101
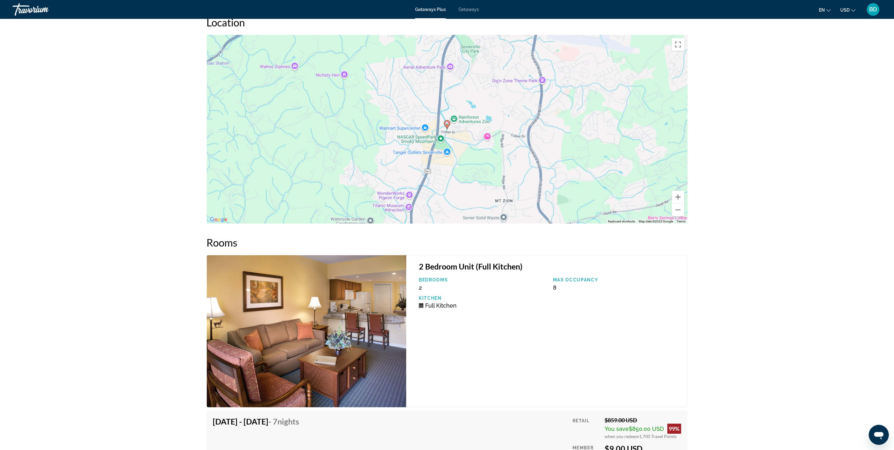
scroll to position [900, 0]
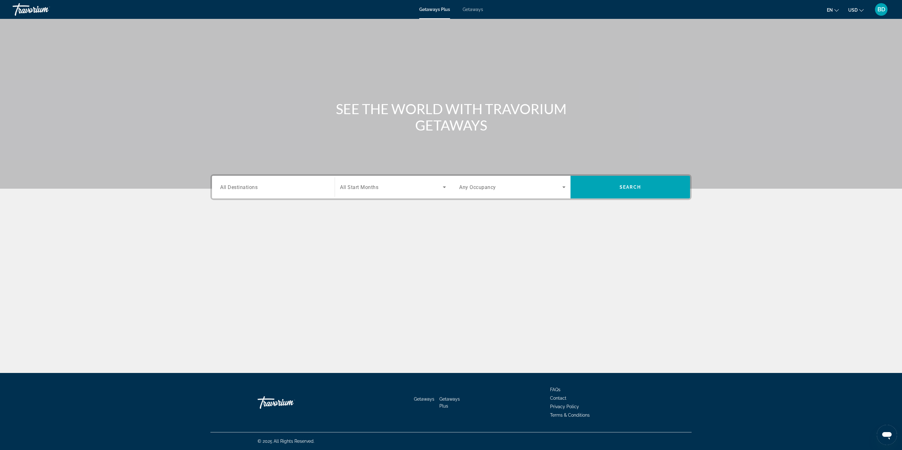
click at [275, 189] on input "Destination All Destinations" at bounding box center [273, 188] width 106 height 8
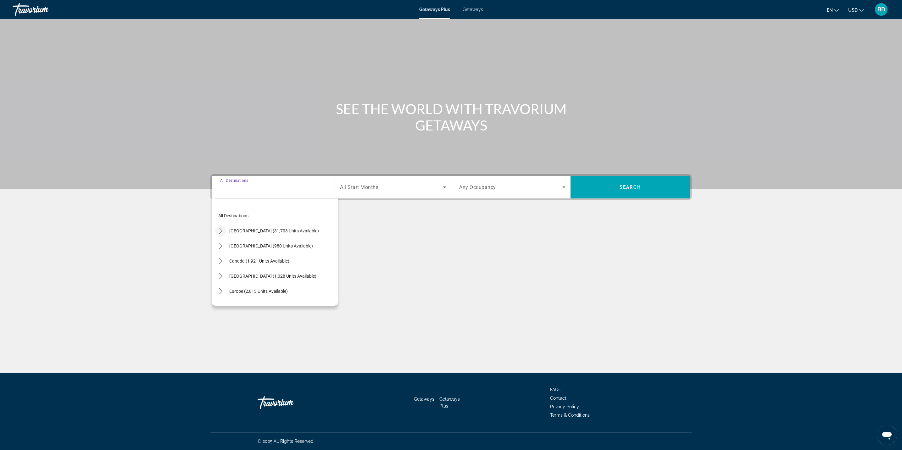
click at [218, 232] on icon "Toggle United States (31,703 units available) submenu" at bounding box center [221, 231] width 6 height 6
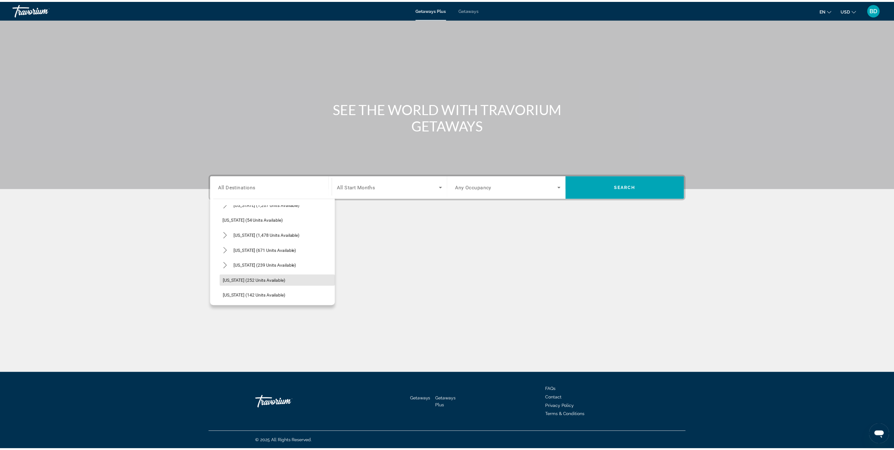
scroll to position [449, 0]
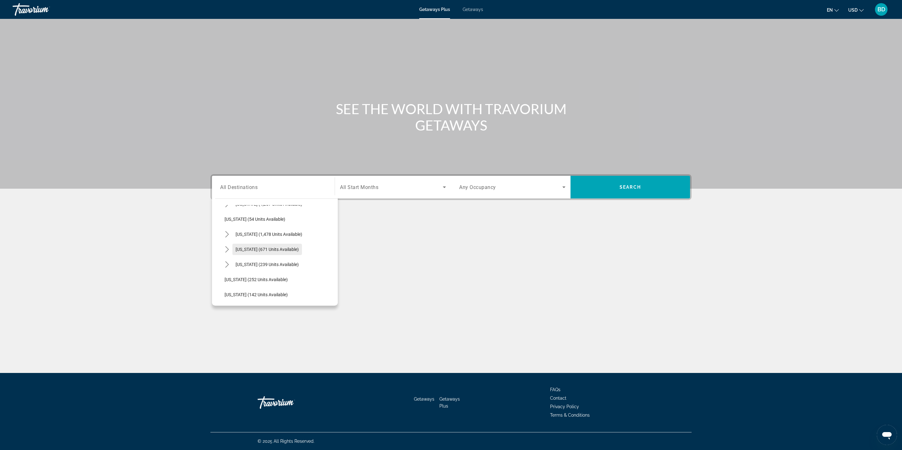
click at [235, 248] on span "[US_STATE] (671 units available)" at bounding box center [266, 249] width 63 height 5
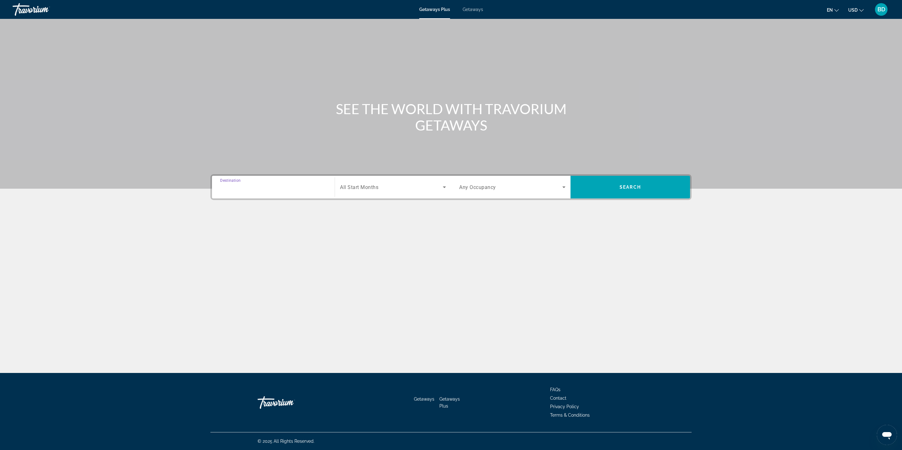
type input "**********"
click at [397, 189] on span "Search widget" at bounding box center [391, 187] width 103 height 8
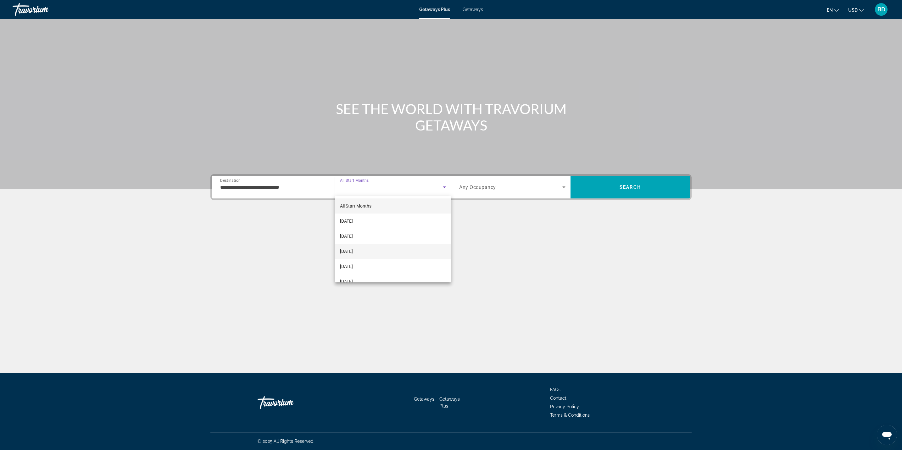
click at [378, 257] on mat-option "[DATE]" at bounding box center [393, 251] width 116 height 15
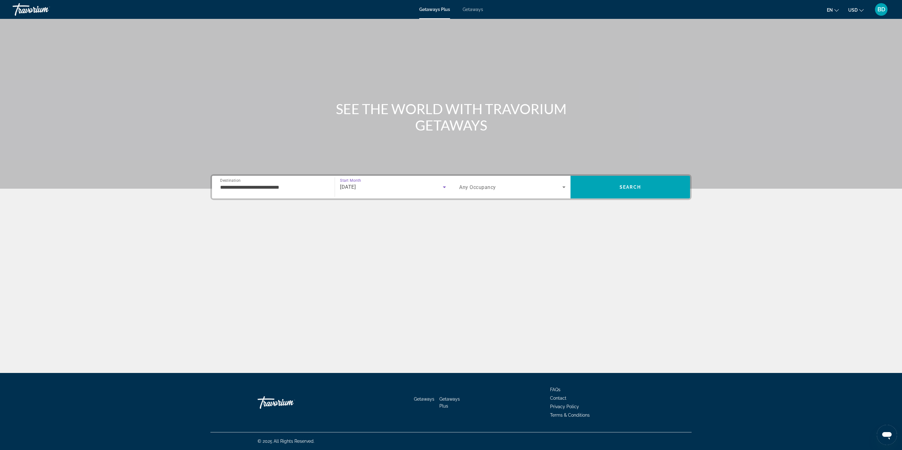
click at [509, 190] on span "Search widget" at bounding box center [510, 187] width 103 height 8
click at [483, 269] on mat-option "5 Travelers" at bounding box center [512, 266] width 116 height 15
click at [640, 185] on span "Search" at bounding box center [629, 187] width 21 height 5
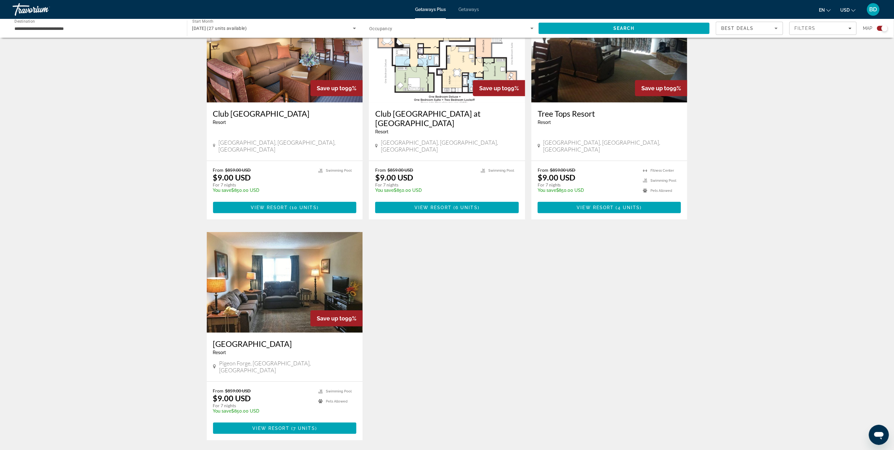
scroll to position [271, 0]
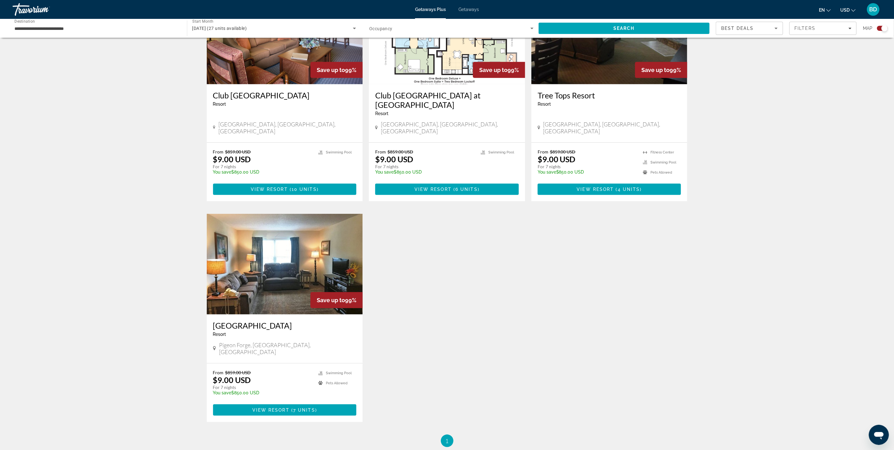
click at [287, 264] on img "Main content" at bounding box center [285, 264] width 156 height 101
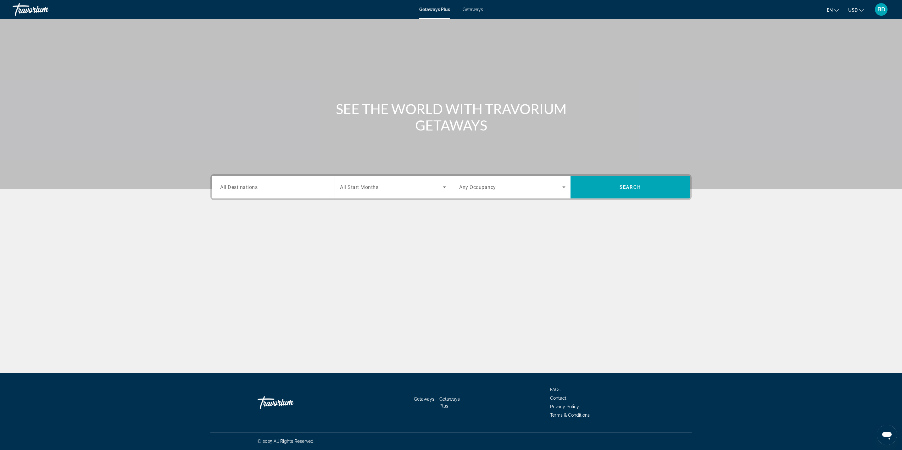
click at [270, 191] on input "Destination All Destinations" at bounding box center [273, 188] width 106 height 8
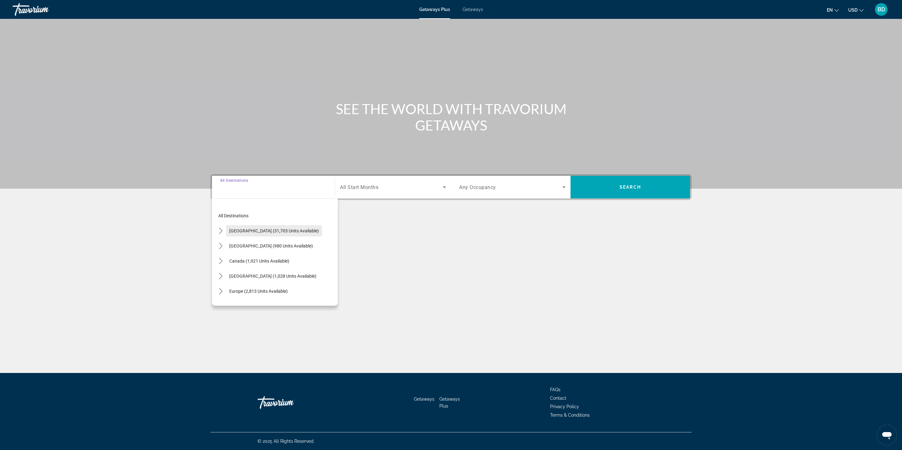
click at [227, 237] on span "Select destination: United States (31,703 units available)" at bounding box center [274, 230] width 96 height 15
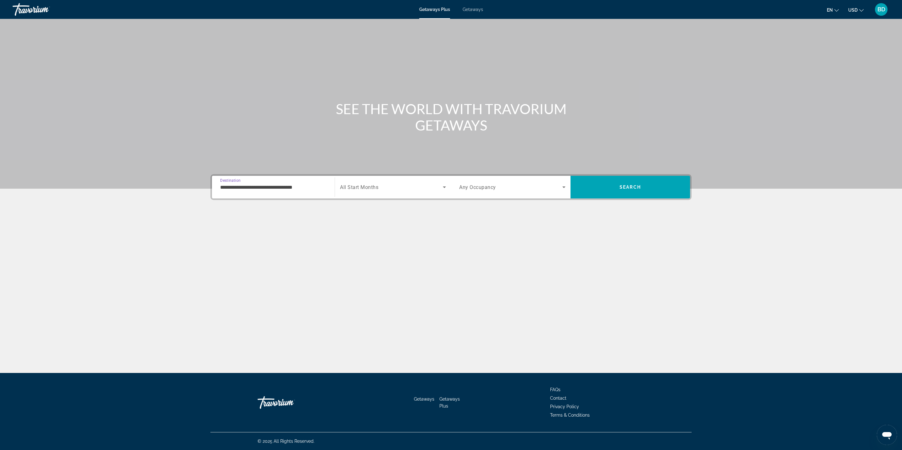
click at [295, 193] on div "**********" at bounding box center [273, 187] width 106 height 18
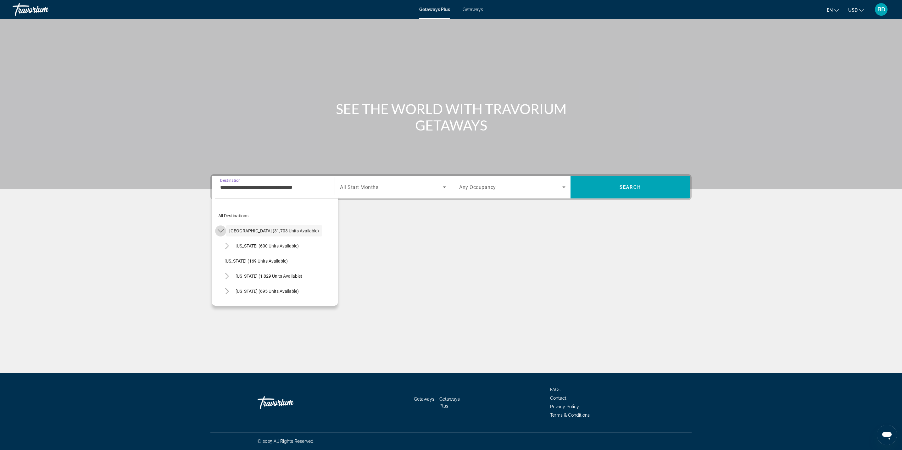
click at [224, 237] on span "Toggle United States (31,703 units available) submenu" at bounding box center [220, 230] width 15 height 15
click at [224, 236] on span "Toggle United States (31,703 units available) submenu" at bounding box center [220, 230] width 15 height 15
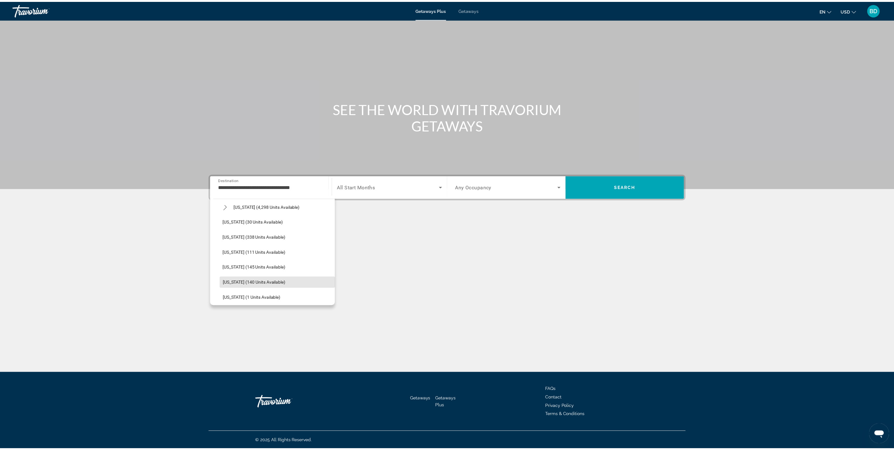
scroll to position [115, 0]
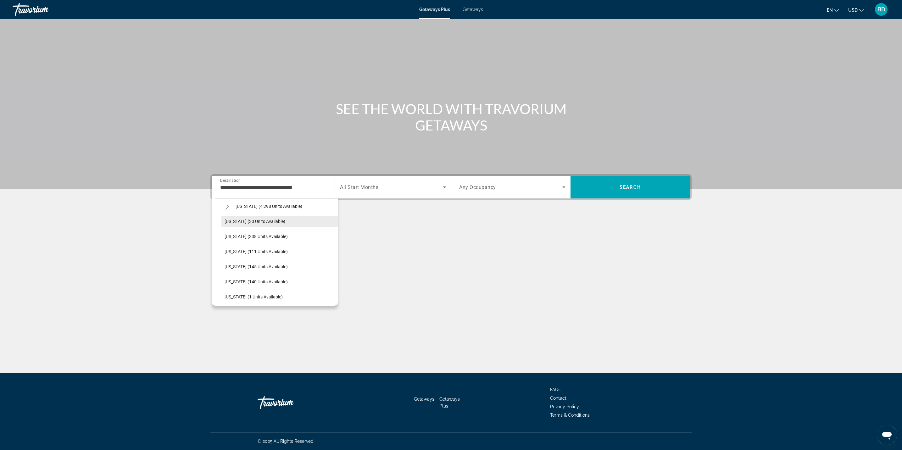
click at [261, 219] on span "[US_STATE] (30 units available)" at bounding box center [254, 221] width 61 height 5
type input "**********"
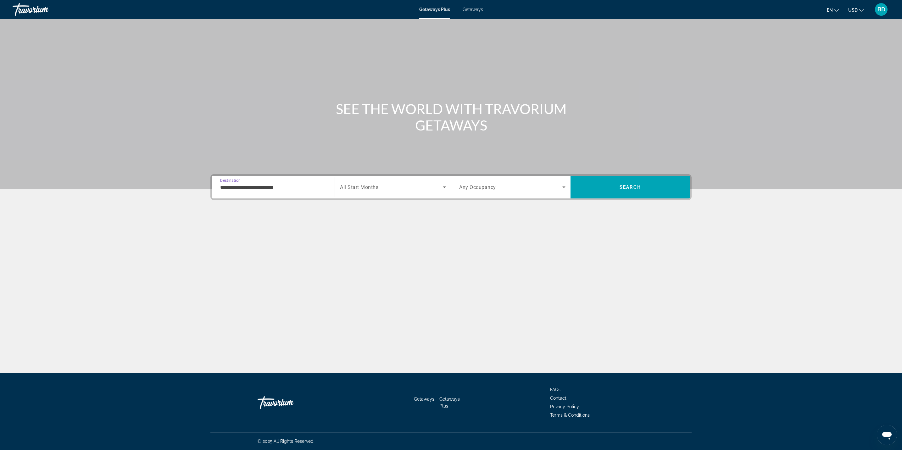
click at [399, 189] on span "Search widget" at bounding box center [391, 187] width 103 height 8
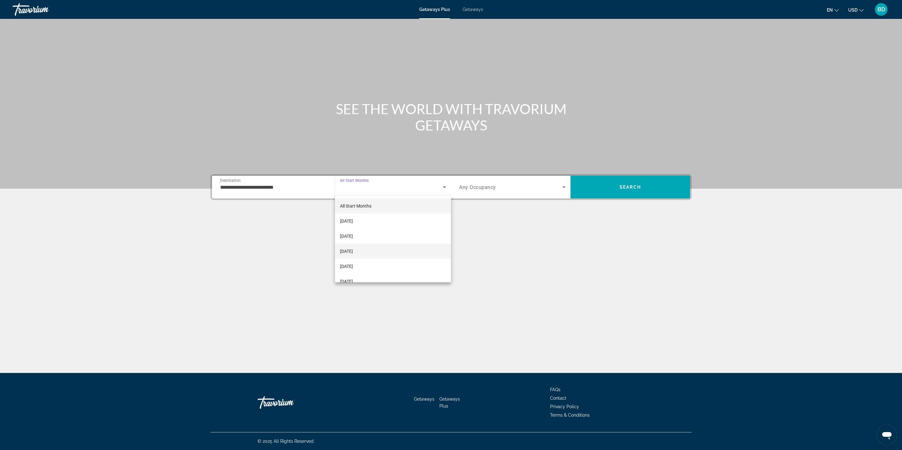
click at [353, 250] on span "[DATE]" at bounding box center [346, 251] width 13 height 8
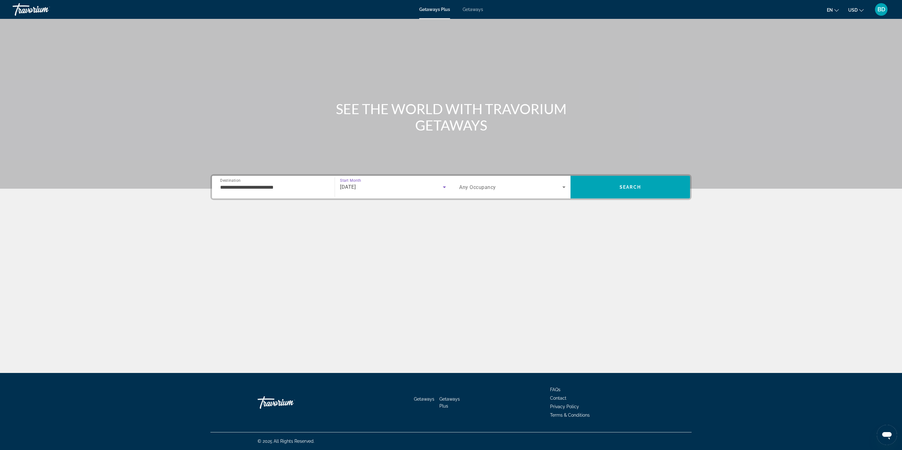
click at [498, 190] on span "Search widget" at bounding box center [510, 187] width 103 height 8
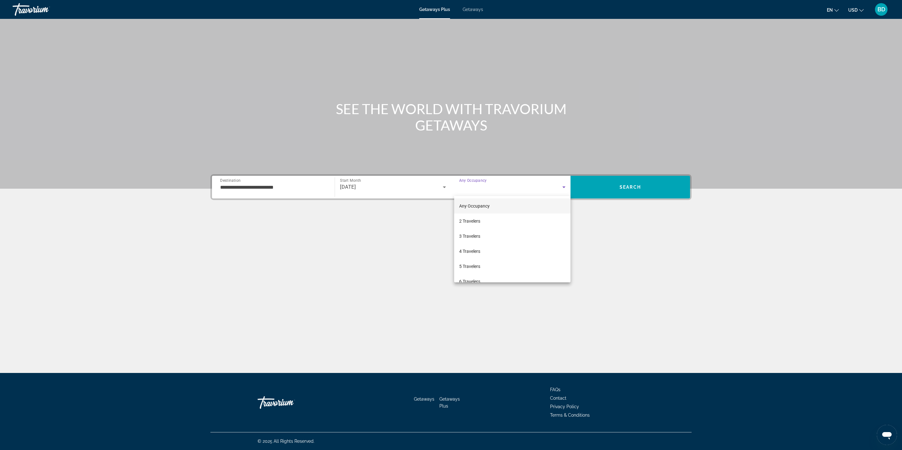
click at [481, 287] on div at bounding box center [451, 225] width 902 height 450
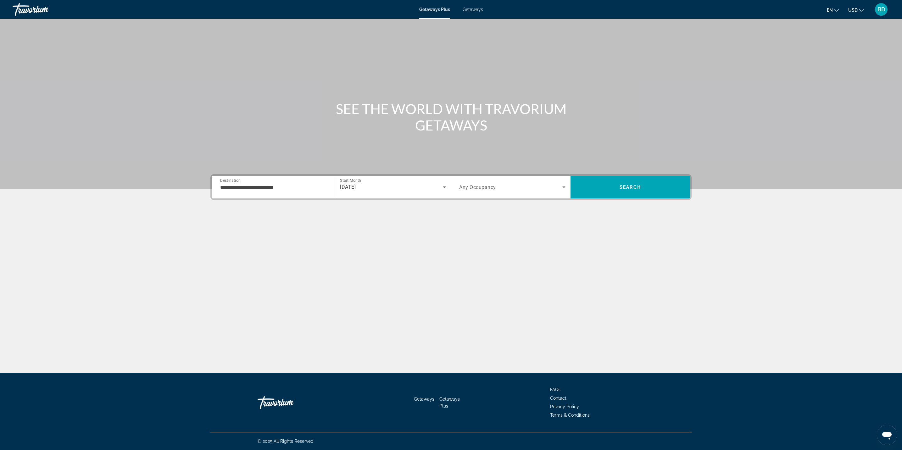
click at [529, 191] on span "Search widget" at bounding box center [510, 187] width 103 height 8
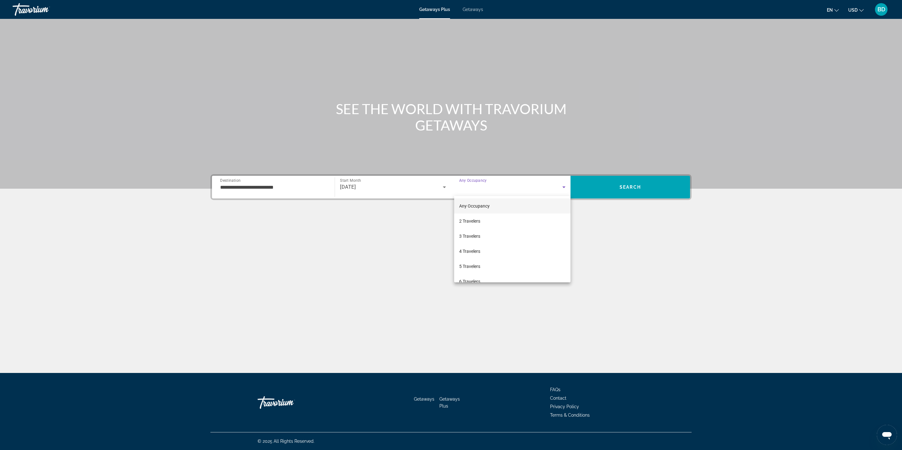
click at [479, 283] on div at bounding box center [451, 225] width 902 height 450
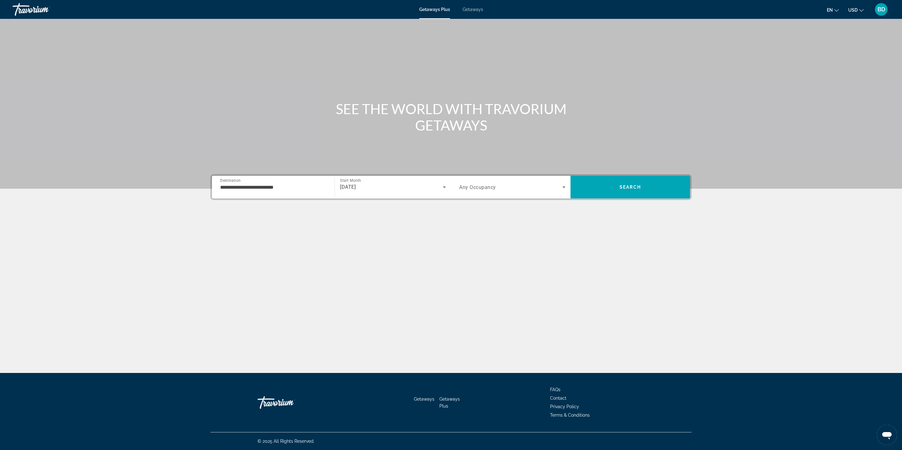
click at [528, 183] on span "Search widget" at bounding box center [510, 187] width 103 height 8
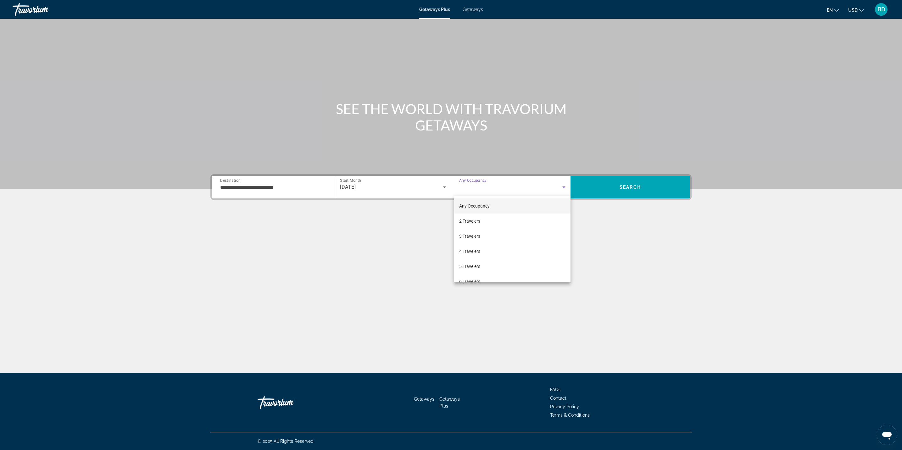
click at [491, 282] on div at bounding box center [451, 225] width 902 height 450
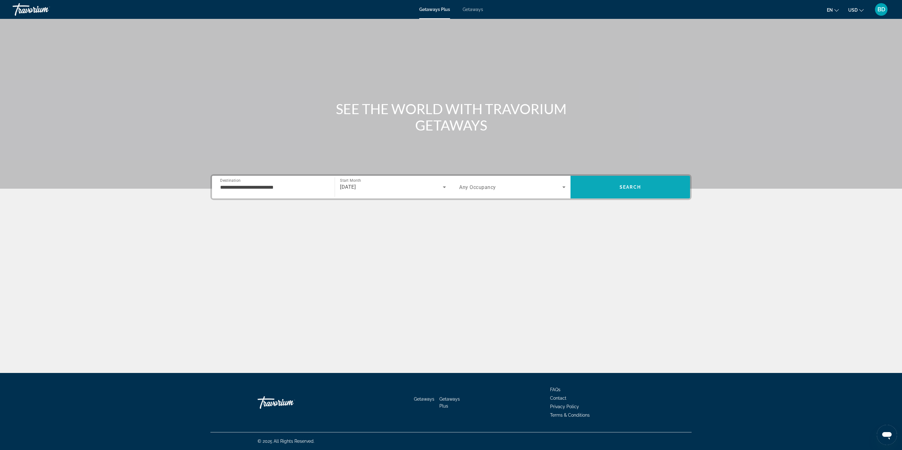
click at [628, 192] on span "Search" at bounding box center [629, 187] width 119 height 15
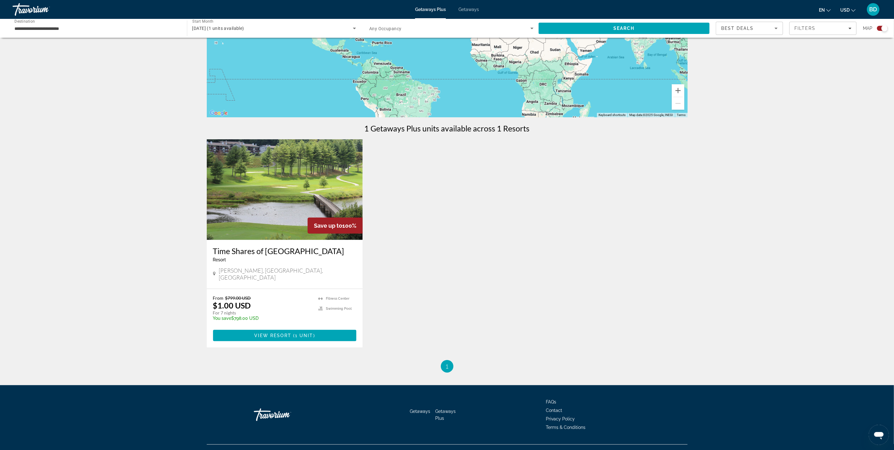
scroll to position [116, 0]
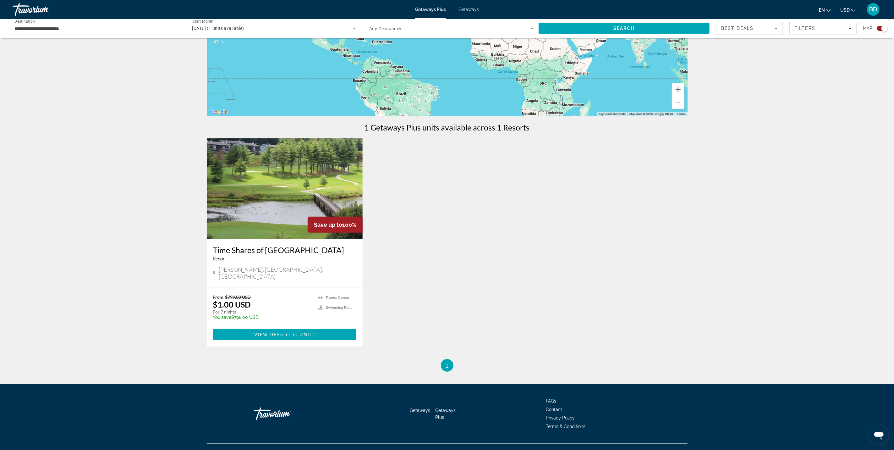
click at [316, 197] on img "Main content" at bounding box center [285, 188] width 156 height 101
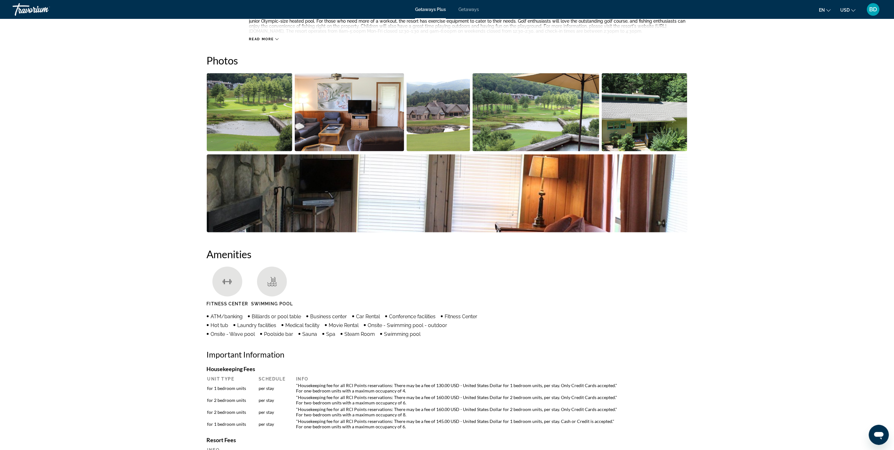
scroll to position [277, 0]
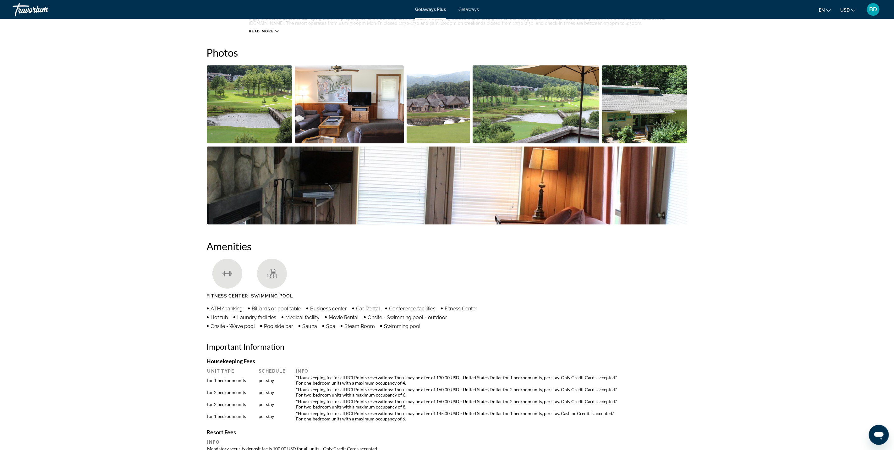
click at [329, 202] on img "Open full-screen image slider" at bounding box center [447, 185] width 481 height 78
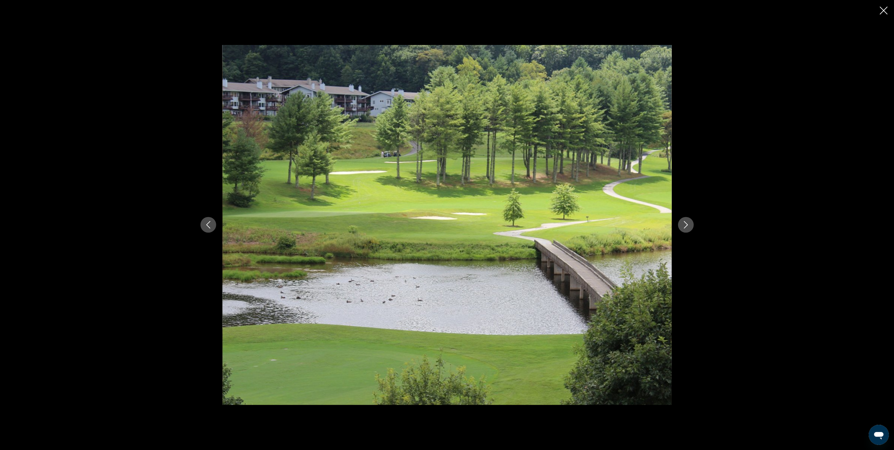
click at [685, 238] on div "prev next" at bounding box center [447, 225] width 506 height 360
click at [683, 226] on icon "Next image" at bounding box center [687, 225] width 8 height 8
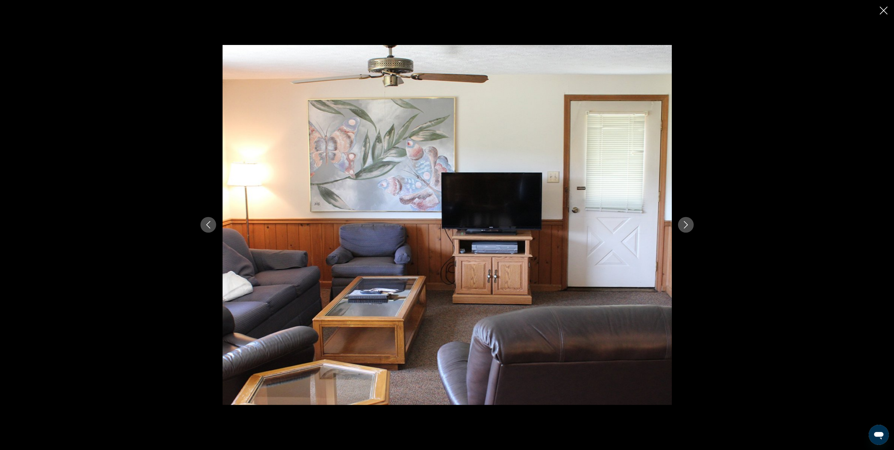
click at [683, 223] on icon "Next image" at bounding box center [687, 225] width 8 height 8
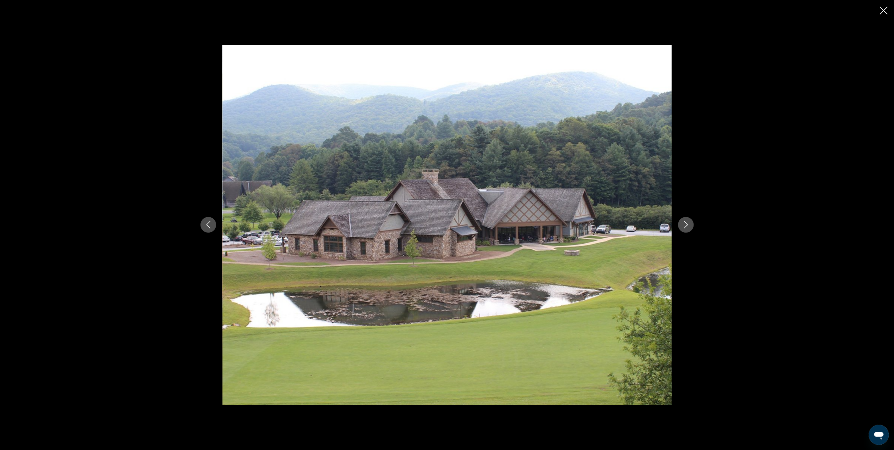
click at [687, 228] on icon "Next image" at bounding box center [687, 225] width 8 height 8
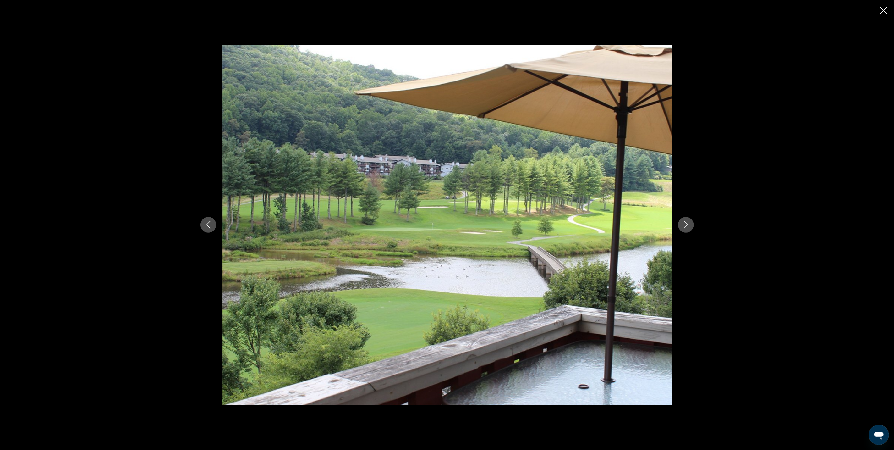
click at [688, 232] on div "prev next" at bounding box center [447, 225] width 506 height 360
click at [688, 229] on button "Next image" at bounding box center [686, 225] width 16 height 16
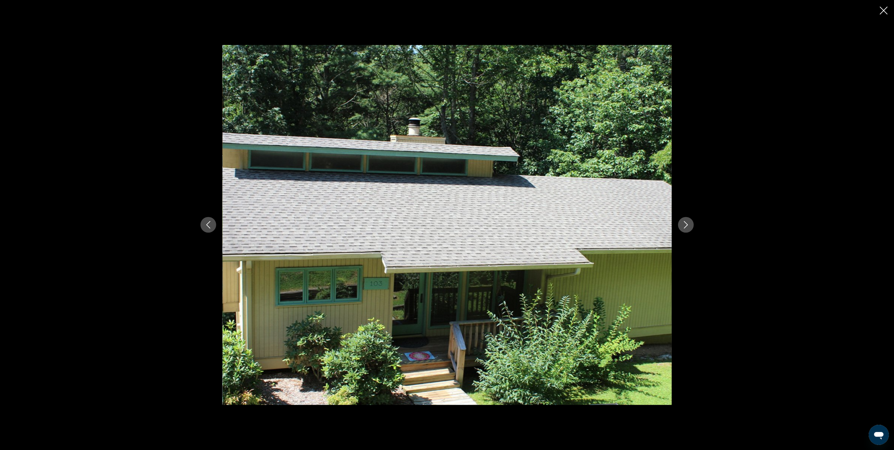
click at [689, 228] on icon "Next image" at bounding box center [687, 225] width 8 height 8
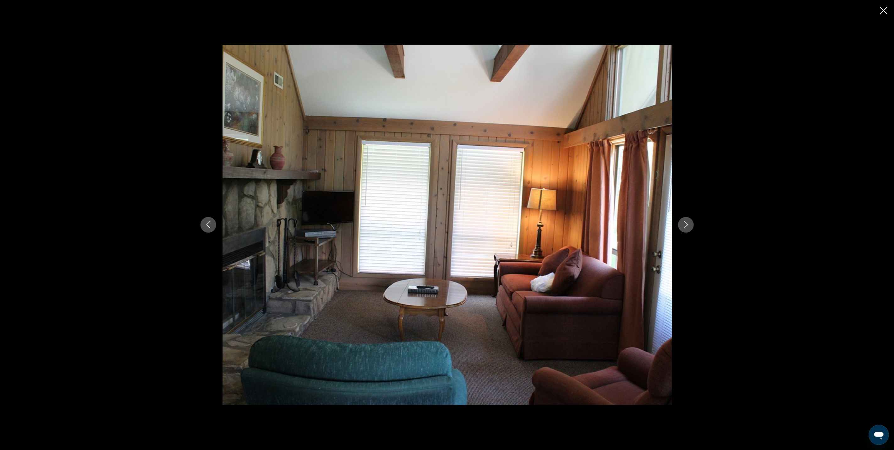
click at [680, 224] on button "Next image" at bounding box center [686, 225] width 16 height 16
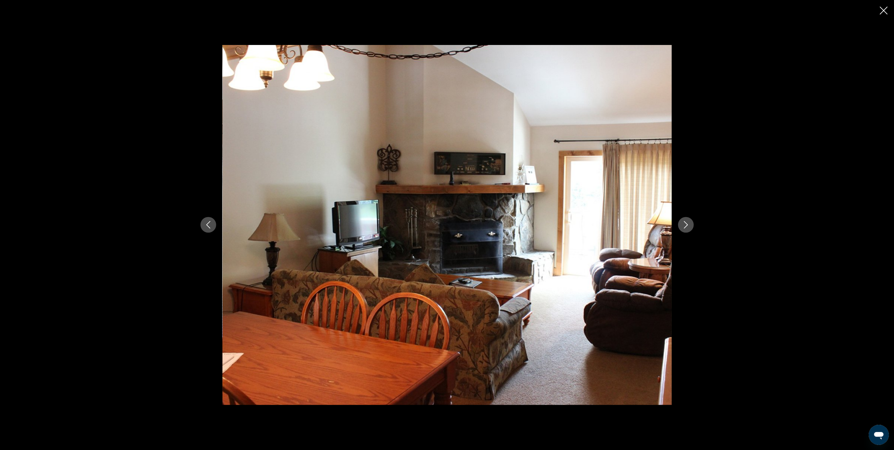
click at [884, 15] on button "Close slideshow" at bounding box center [884, 11] width 8 height 10
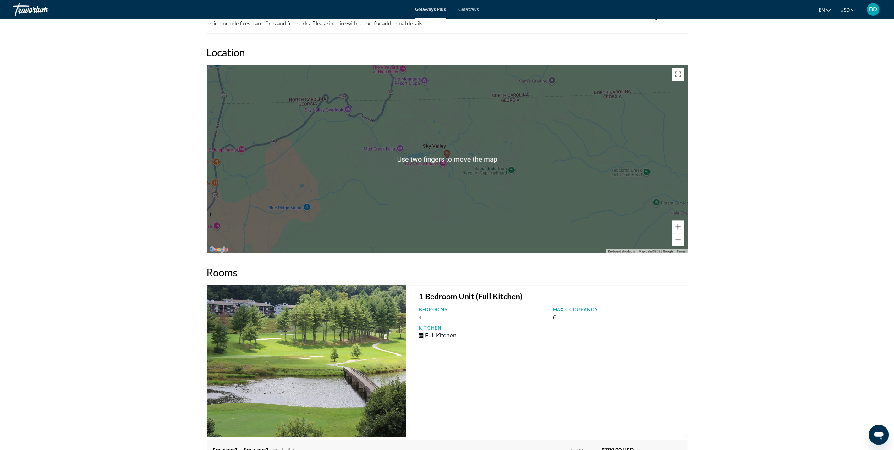
scroll to position [1123, 0]
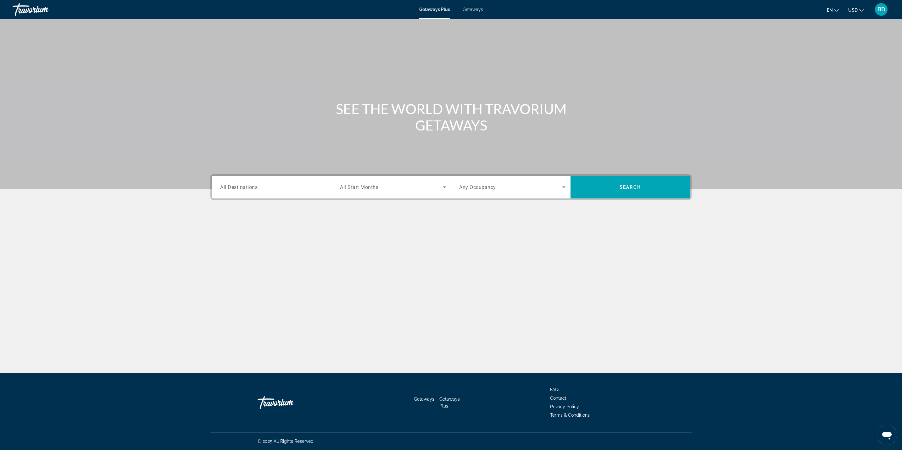
click at [260, 205] on div "Destination All Destinations Start Month All Start Months Occupancy Any Occupan…" at bounding box center [451, 218] width 506 height 89
click at [259, 189] on input "Destination All Destinations" at bounding box center [273, 188] width 106 height 8
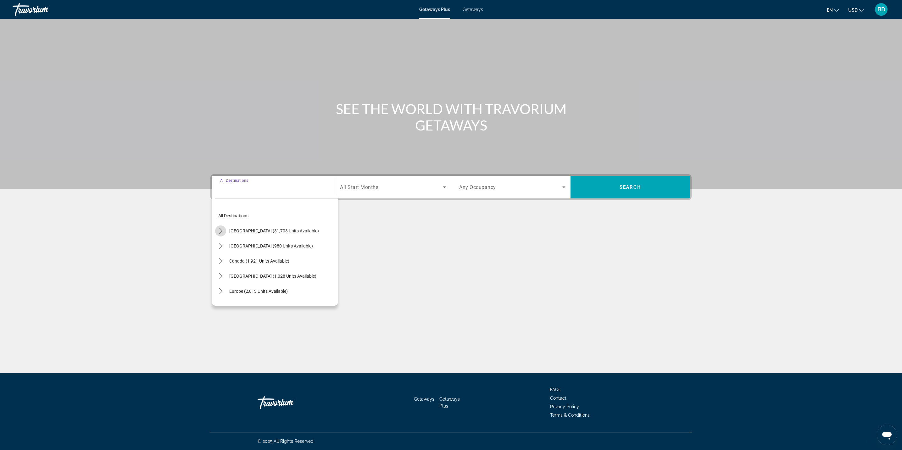
click at [223, 234] on mat-icon "Toggle United States (31,703 units available) submenu" at bounding box center [220, 230] width 11 height 11
click at [235, 247] on span "[US_STATE] (671 units available)" at bounding box center [266, 245] width 63 height 5
type input "**********"
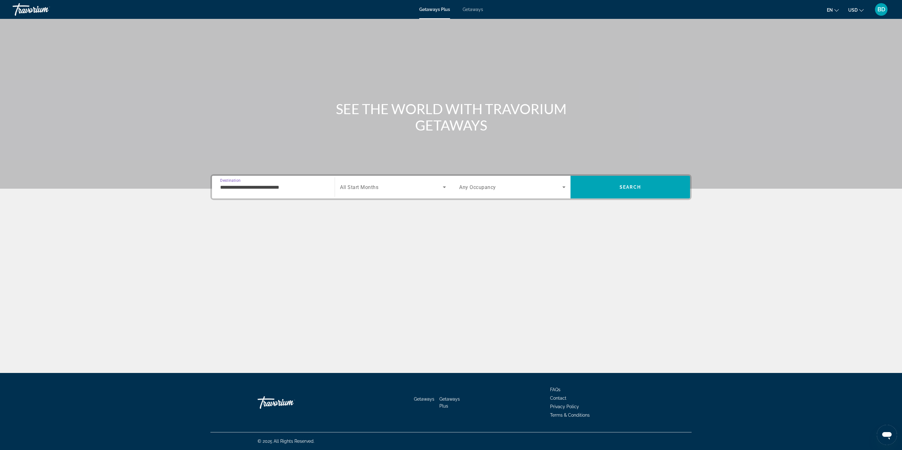
click at [406, 189] on span "Search widget" at bounding box center [391, 187] width 103 height 8
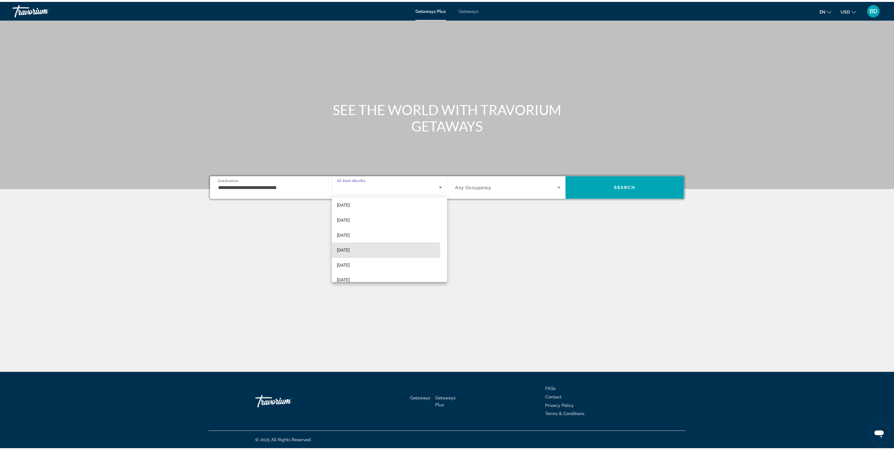
scroll to position [0, 0]
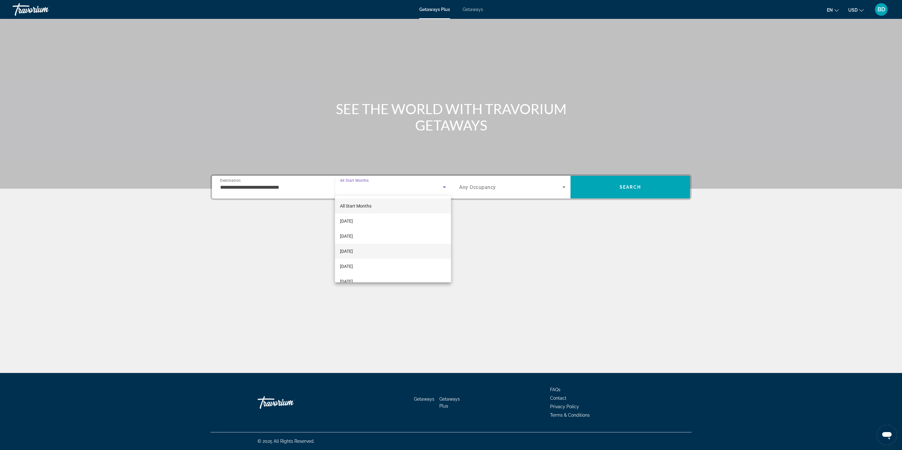
click at [373, 250] on mat-option "[DATE]" at bounding box center [393, 251] width 116 height 15
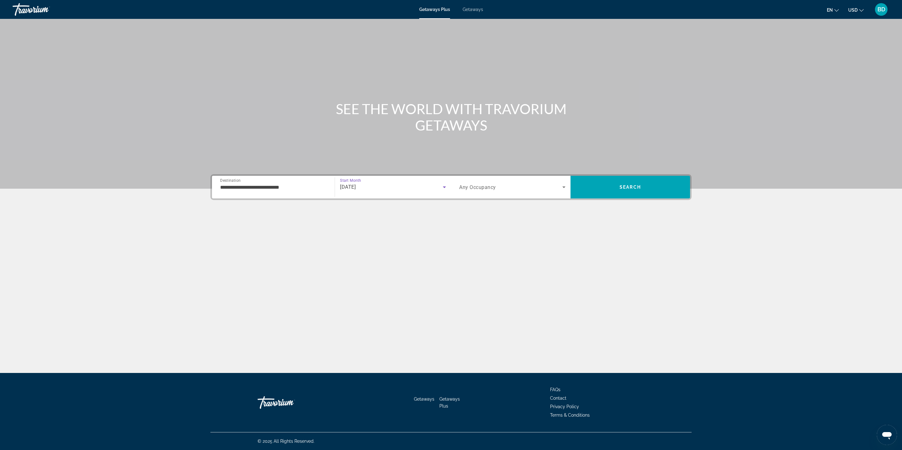
click at [507, 189] on span "Search widget" at bounding box center [510, 187] width 103 height 8
click at [479, 271] on mat-option "5 Travelers" at bounding box center [512, 266] width 116 height 15
click at [614, 196] on span "Search" at bounding box center [629, 187] width 119 height 23
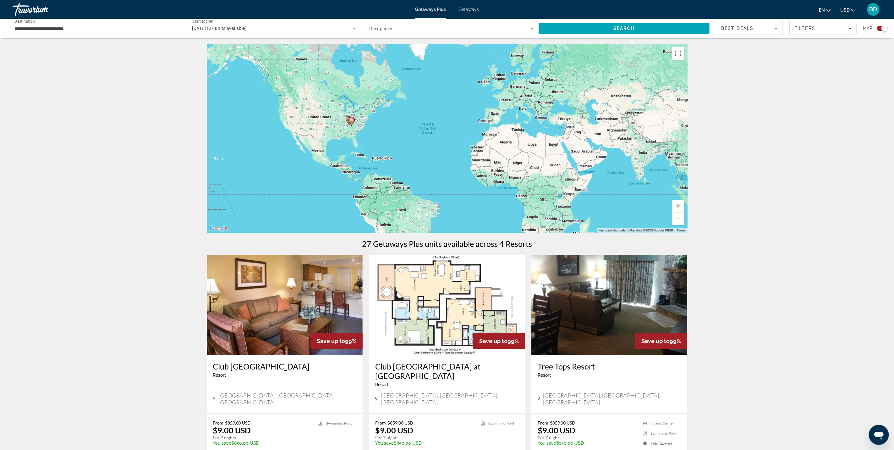
click at [577, 367] on h3 "Tree Tops Resort" at bounding box center [610, 366] width 144 height 9
click at [459, 335] on img "Main content" at bounding box center [447, 305] width 156 height 101
